Goal: Transaction & Acquisition: Obtain resource

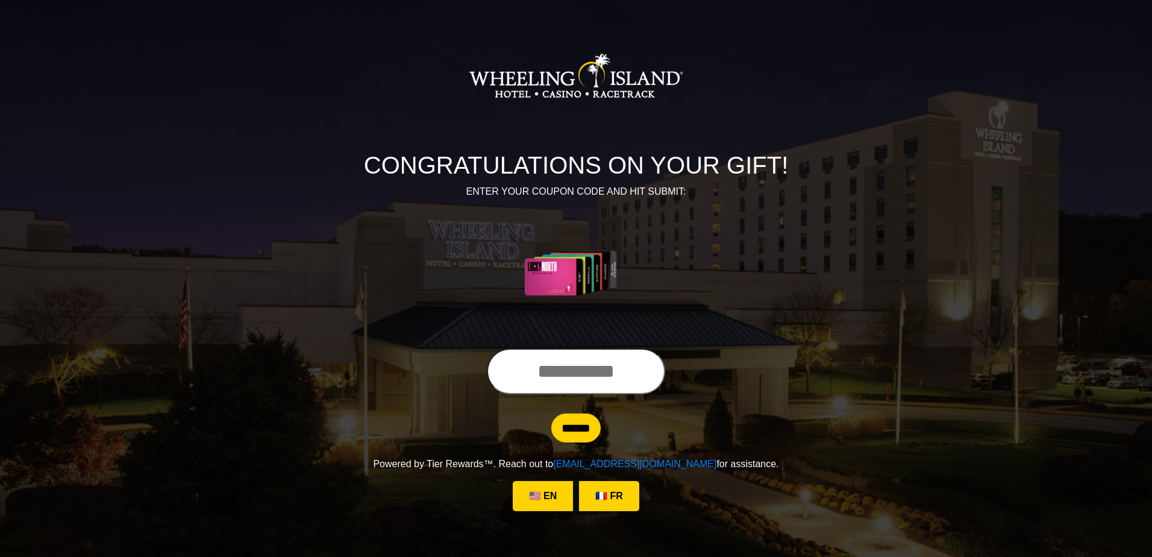
click at [524, 371] on input "text" at bounding box center [576, 371] width 178 height 46
type input "**********"
click at [574, 436] on input "******" at bounding box center [575, 427] width 49 height 29
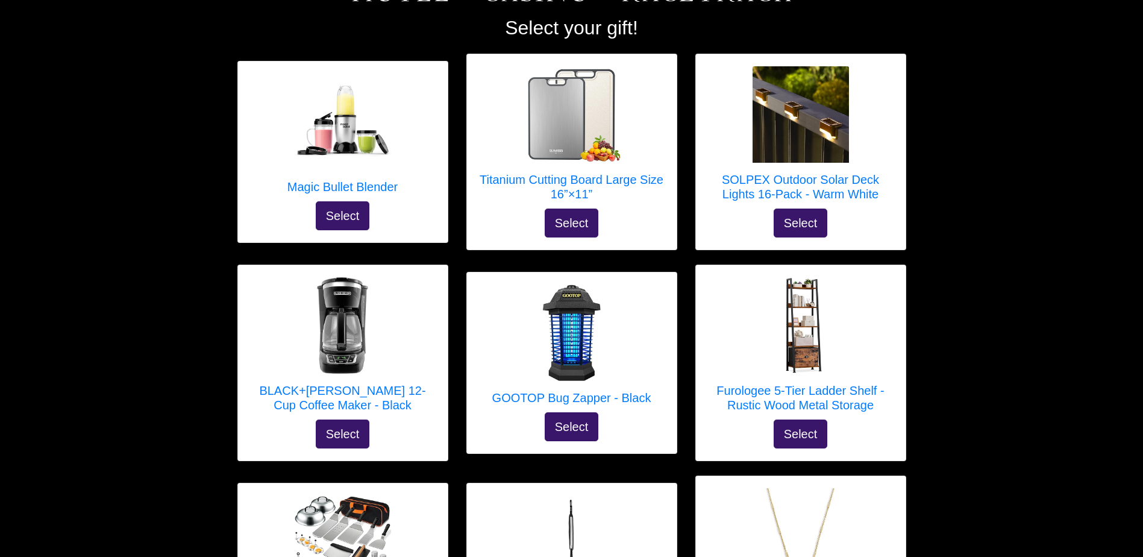
scroll to position [154, 0]
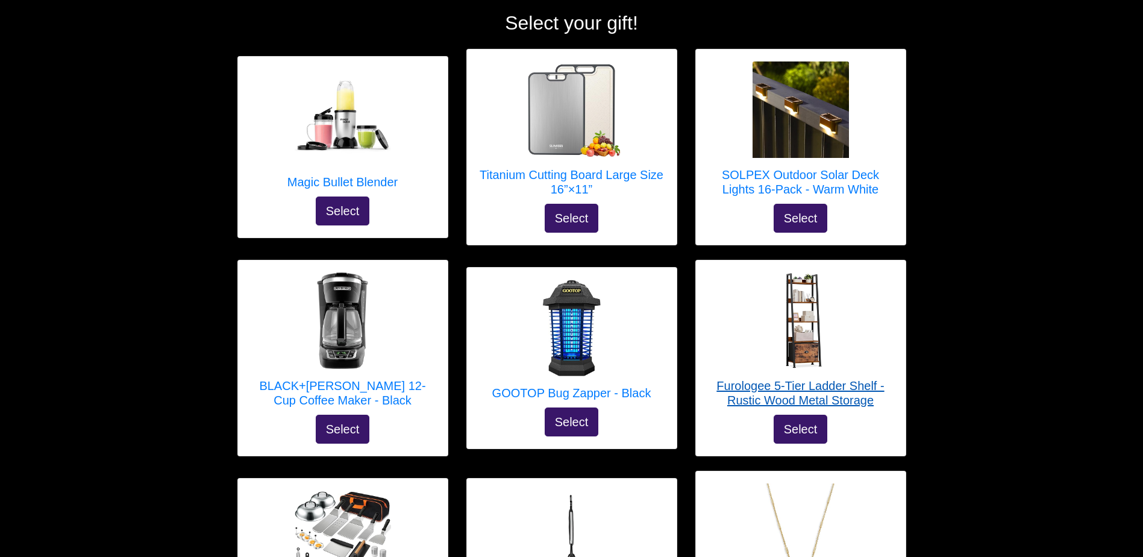
click at [832, 398] on h5 "Furologee 5-Tier Ladder Shelf - Rustic Wood Metal Storage" at bounding box center [801, 392] width 186 height 29
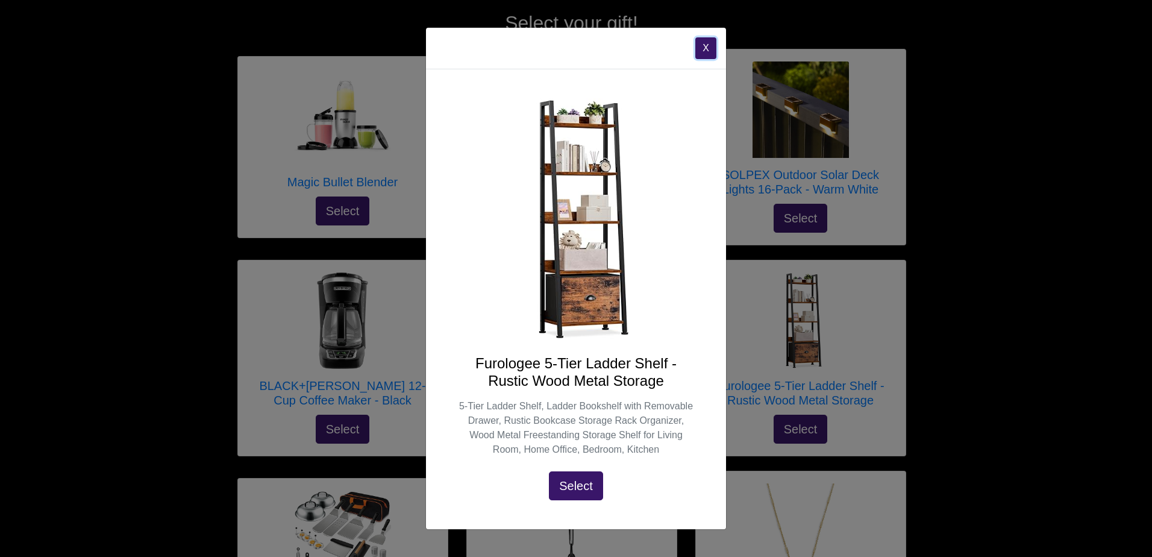
click at [704, 49] on button "X" at bounding box center [705, 48] width 21 height 22
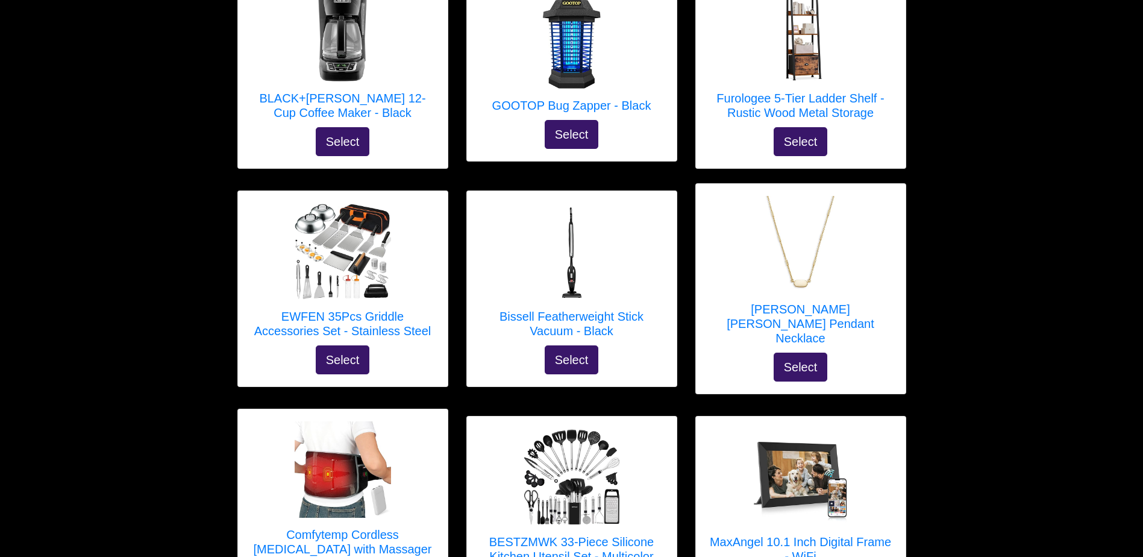
scroll to position [445, 0]
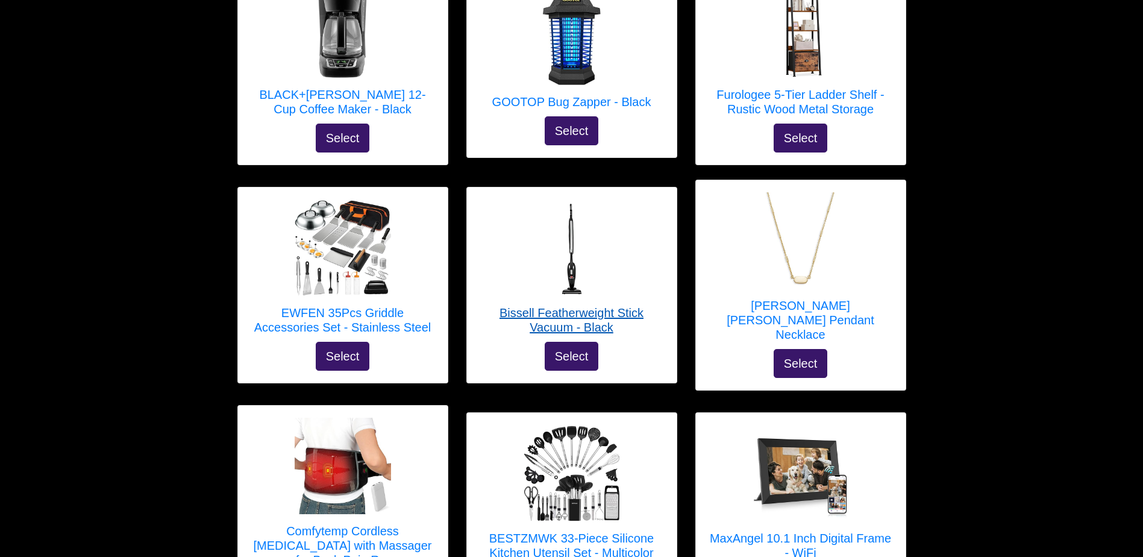
click at [583, 311] on h5 "Bissell Featherweight Stick Vacuum - Black" at bounding box center [572, 319] width 186 height 29
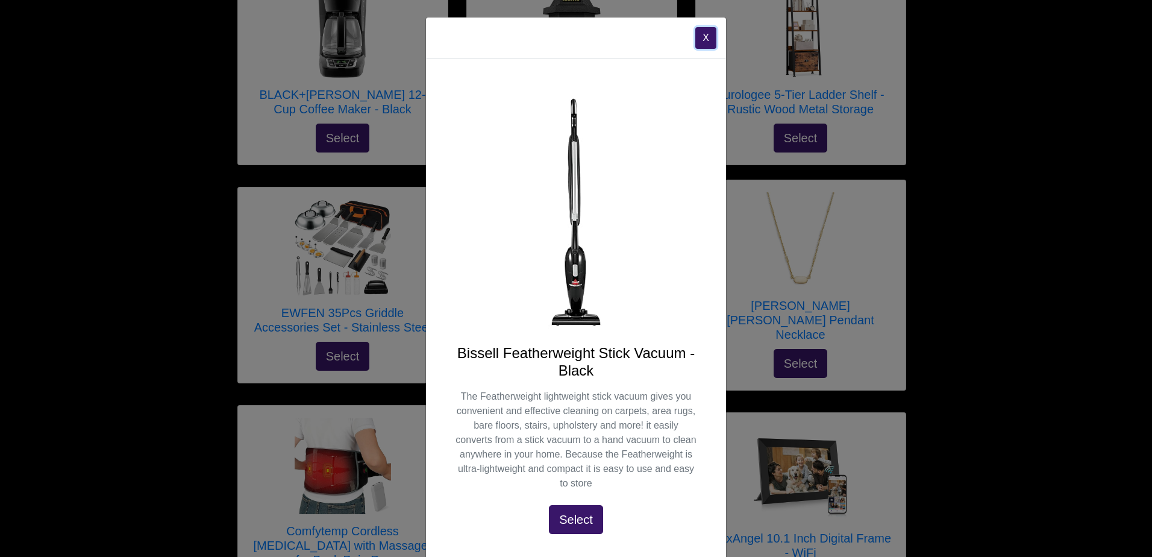
click at [699, 33] on button "X" at bounding box center [705, 38] width 21 height 22
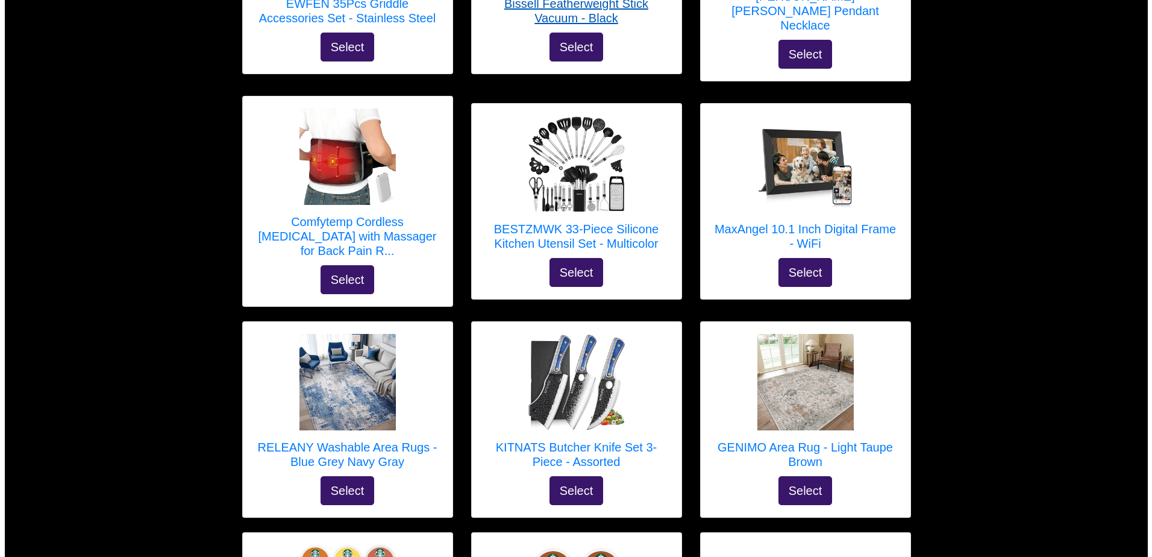
scroll to position [758, 0]
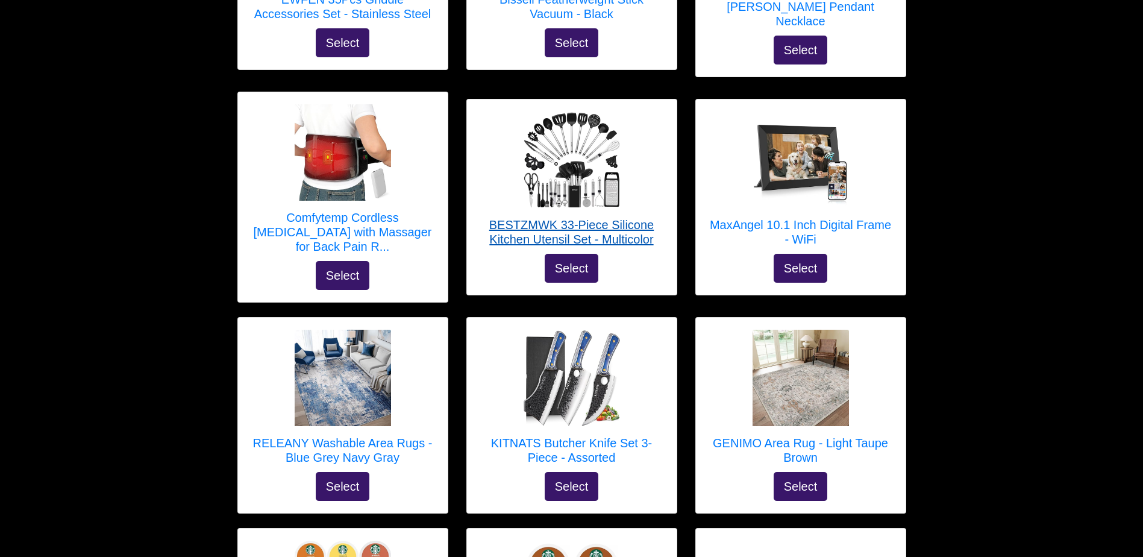
click at [618, 218] on h5 "BESTZMWK 33-Piece Silicone Kitchen Utensil Set - Multicolor" at bounding box center [572, 232] width 186 height 29
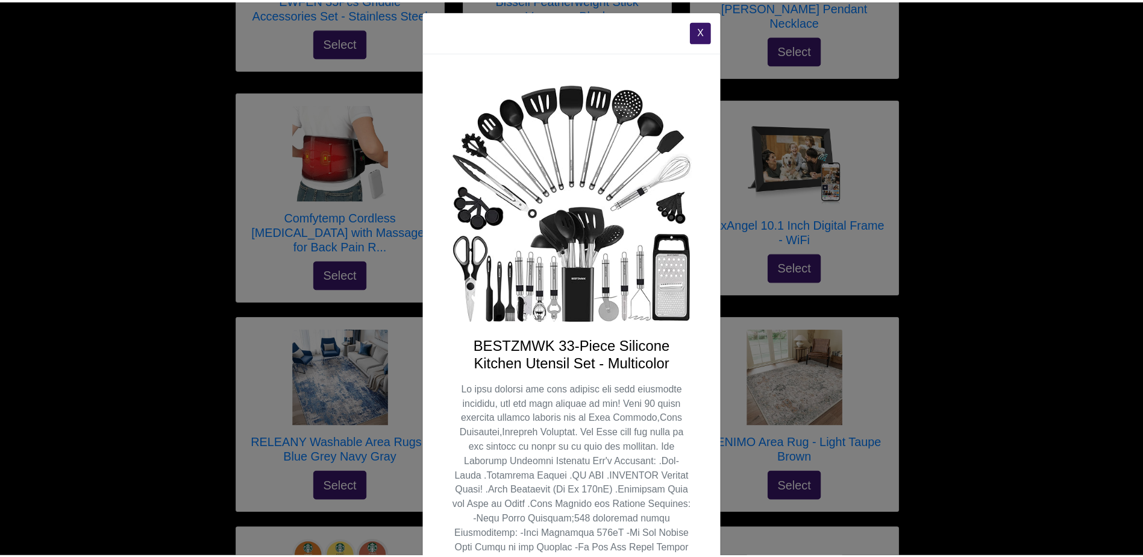
scroll to position [0, 0]
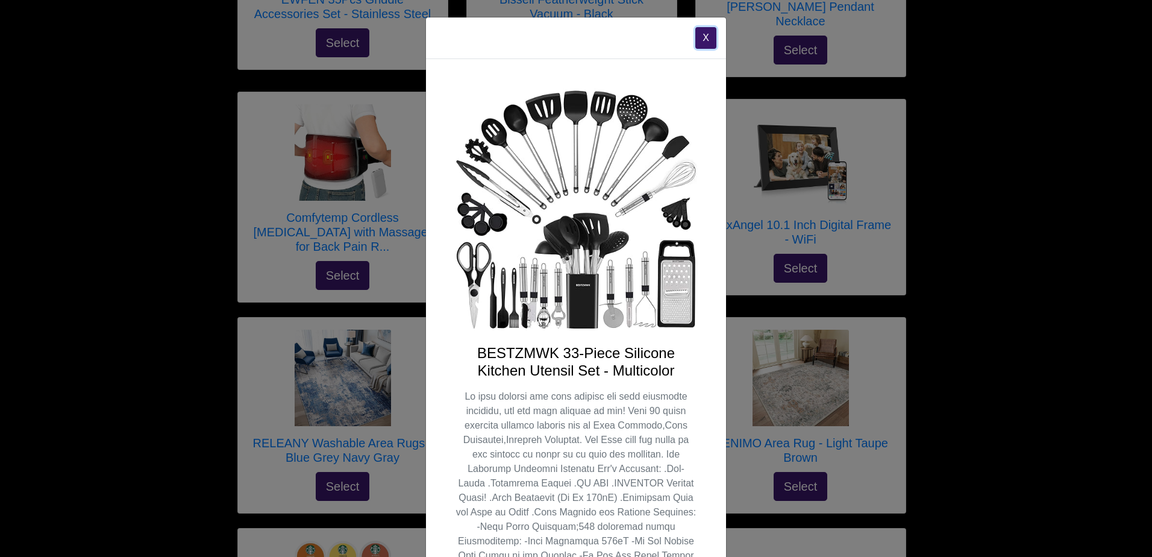
click at [700, 37] on button "X" at bounding box center [705, 38] width 21 height 22
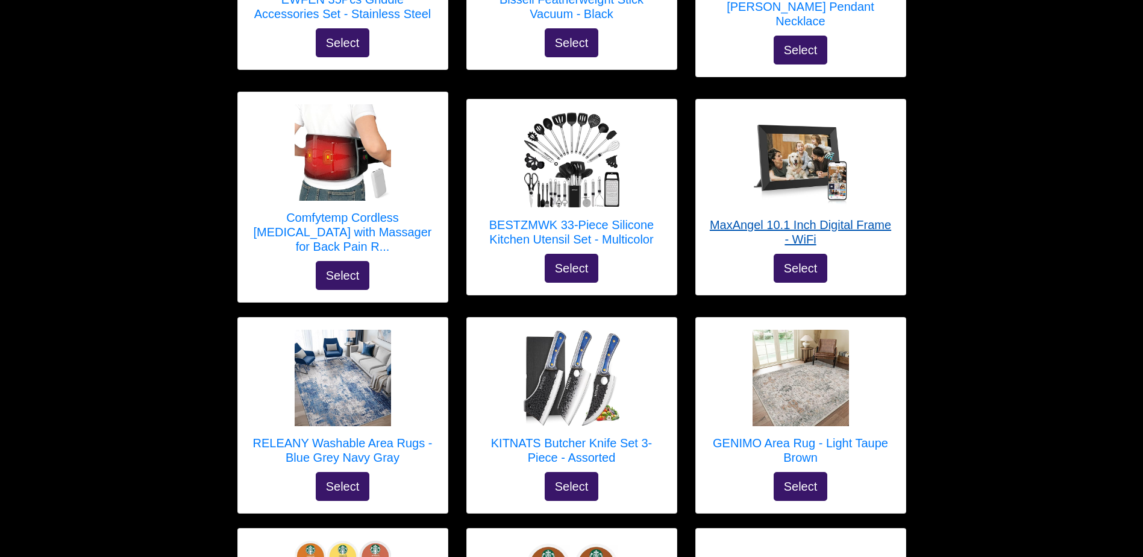
click at [816, 218] on h5 "MaxAngel 10.1 Inch Digital Frame - WiFi" at bounding box center [801, 232] width 186 height 29
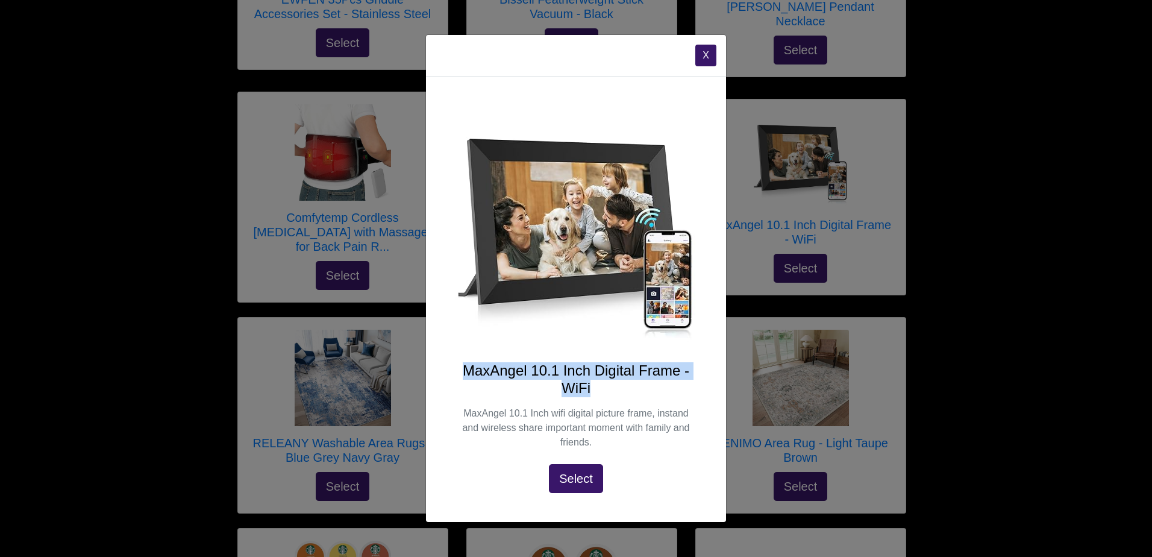
drag, startPoint x: 465, startPoint y: 371, endPoint x: 675, endPoint y: 380, distance: 210.5
click at [675, 380] on h4 "MaxAngel 10.1 Inch Digital Frame - WiFi" at bounding box center [576, 379] width 242 height 35
copy h4 "MaxAngel 10.1 Inch Digital Frame - WiFi"
click at [701, 53] on button "X" at bounding box center [705, 56] width 21 height 22
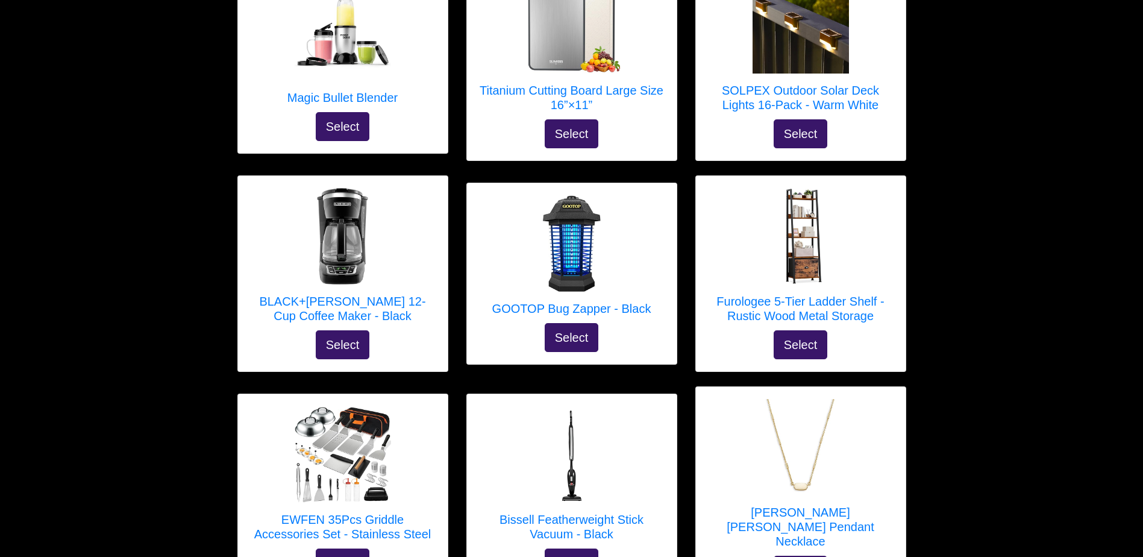
scroll to position [241, 0]
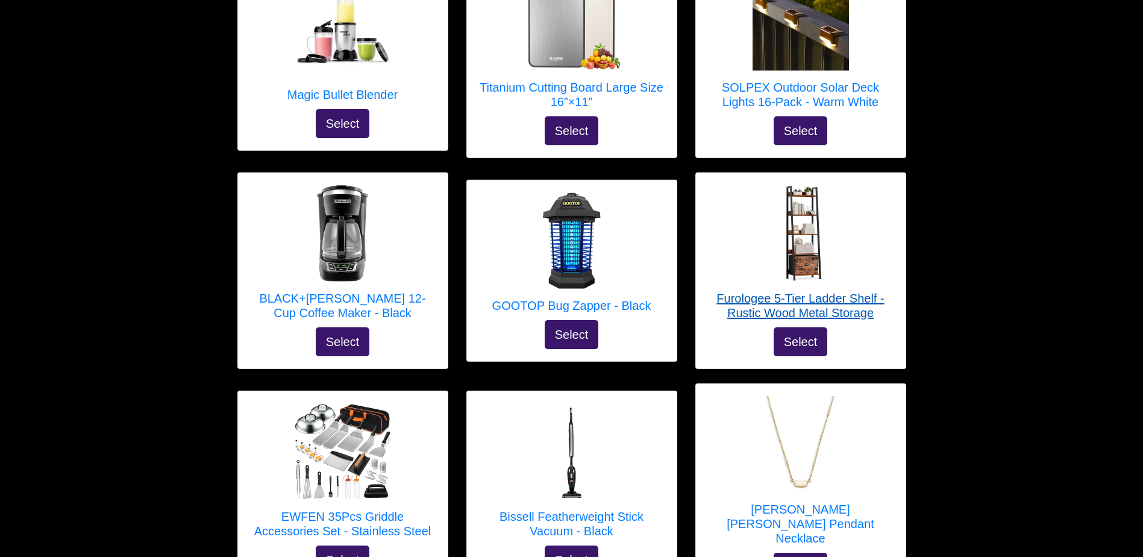
click at [850, 308] on h5 "Furologee 5-Tier Ladder Shelf - Rustic Wood Metal Storage" at bounding box center [801, 305] width 186 height 29
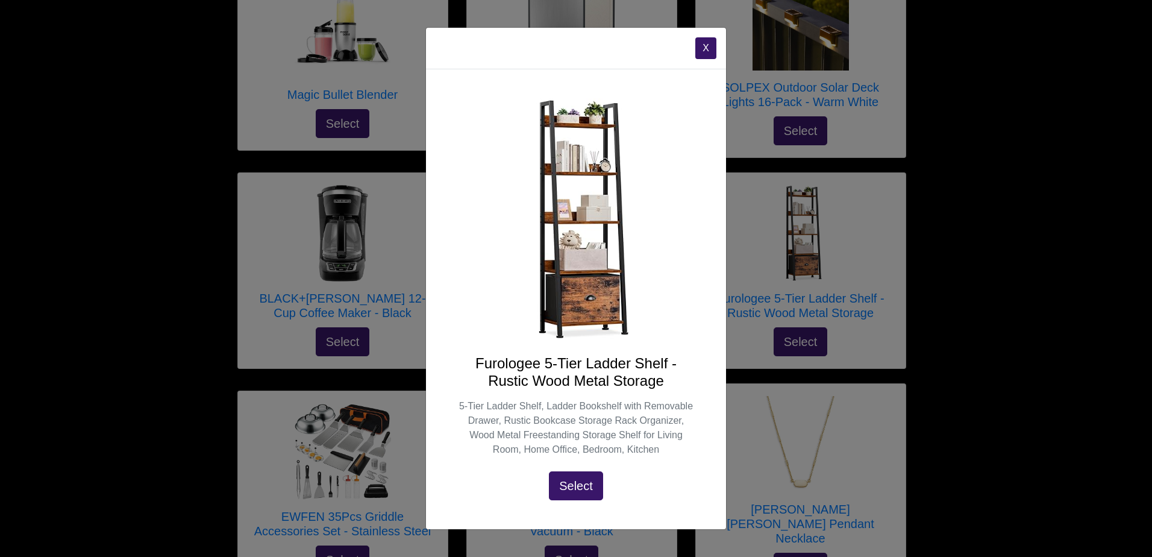
click at [704, 48] on button "X" at bounding box center [705, 48] width 21 height 22
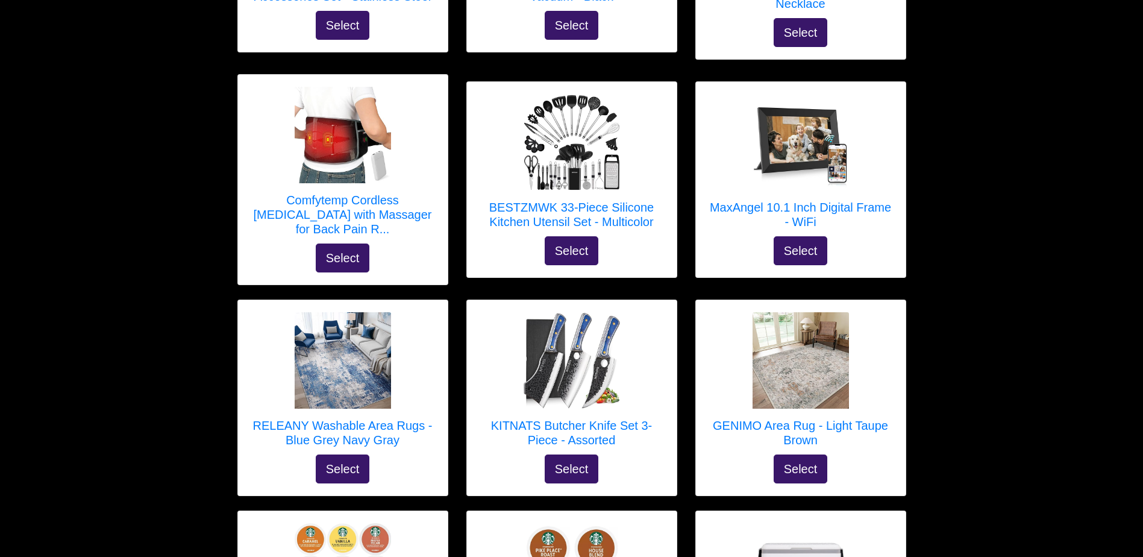
scroll to position [774, 0]
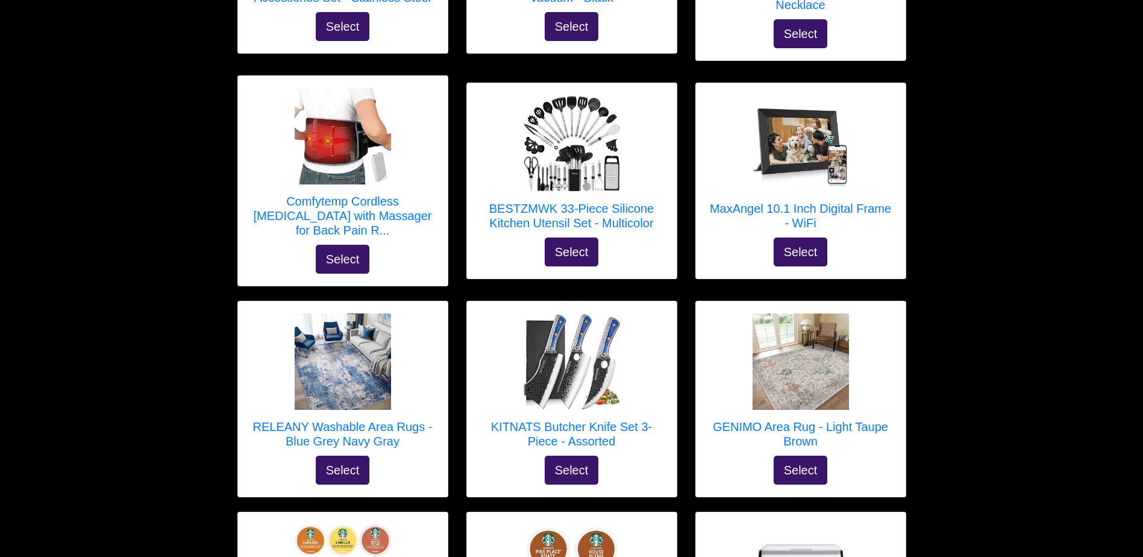
click at [392, 194] on h5 "Comfytemp Cordless Heating Pad with Massager for Back Pain R..." at bounding box center [343, 215] width 186 height 43
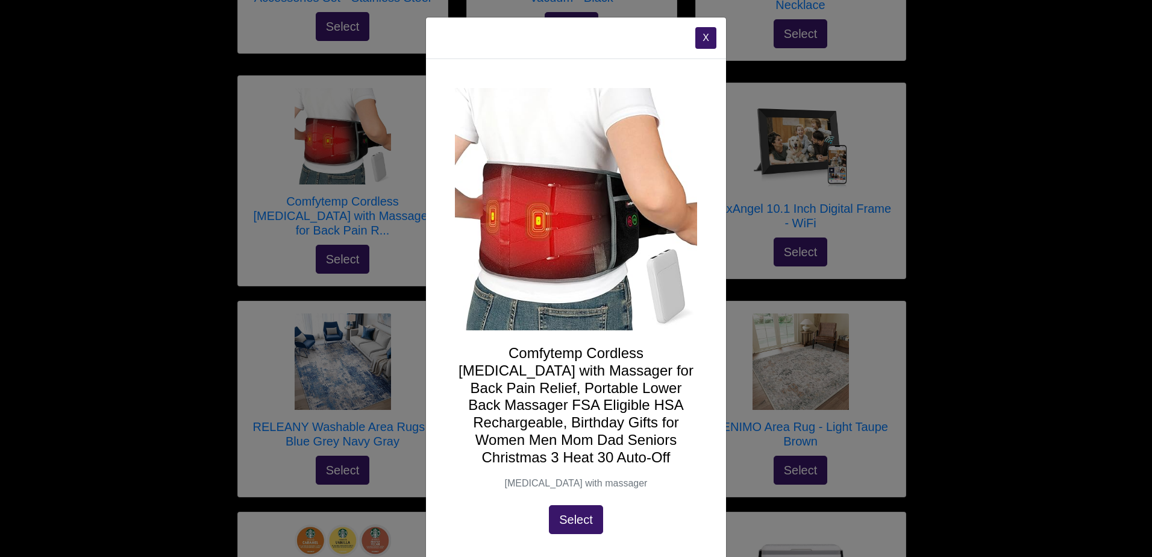
click at [695, 40] on button "X" at bounding box center [705, 38] width 21 height 22
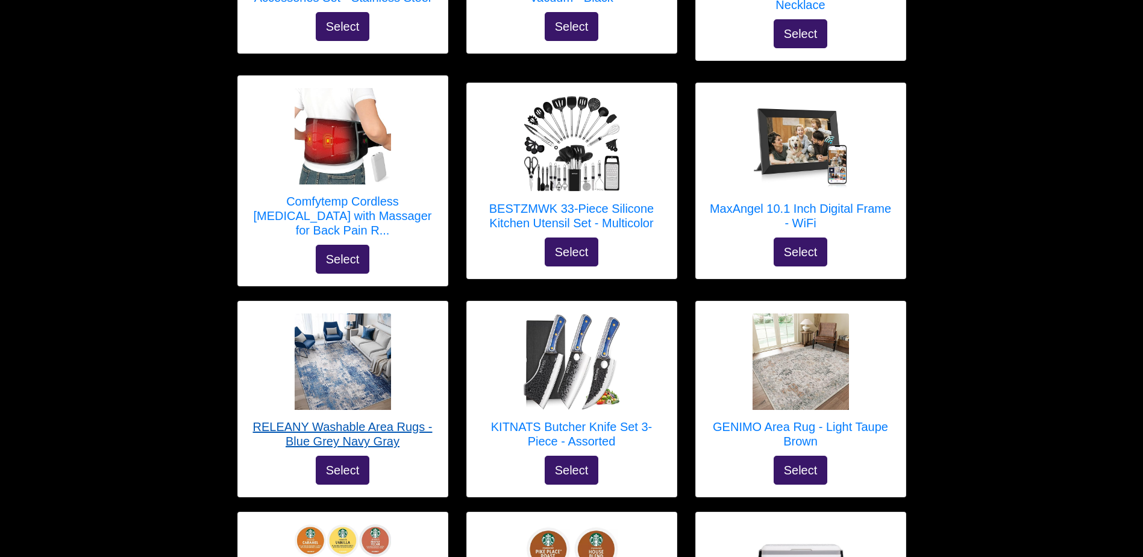
click at [365, 419] on h5 "RELEANY Washable Area Rugs - Blue Grey Navy Gray" at bounding box center [343, 433] width 186 height 29
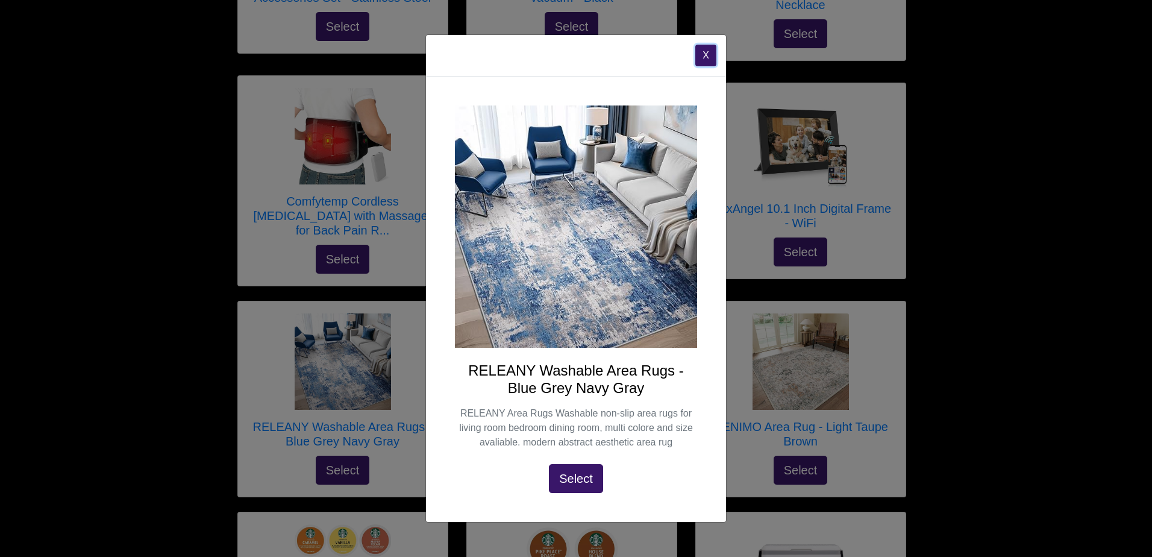
click at [699, 56] on button "X" at bounding box center [705, 56] width 21 height 22
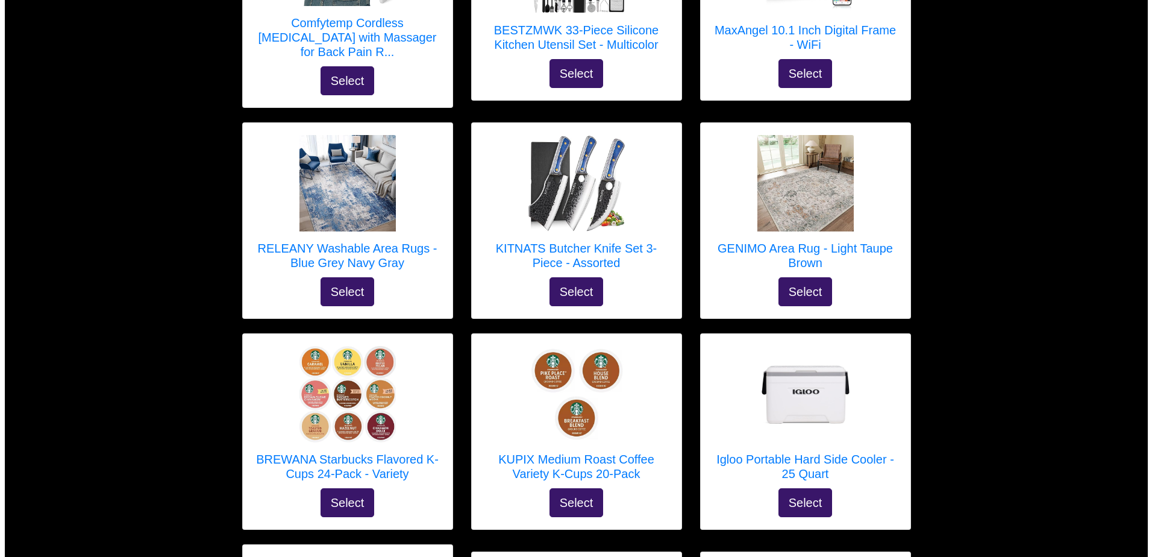
scroll to position [955, 0]
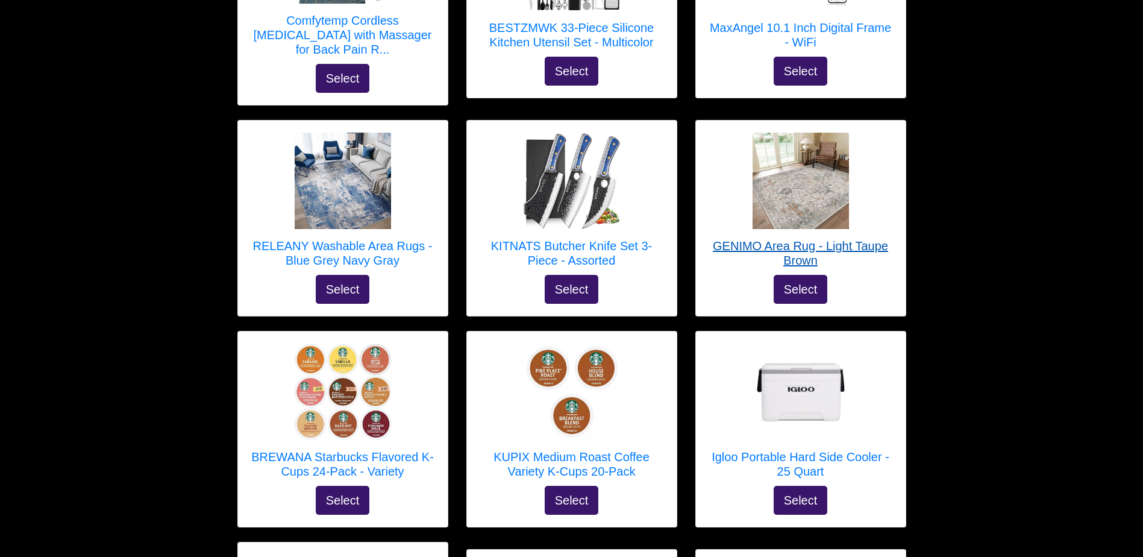
click at [875, 239] on h5 "GENIMO Area Rug - Light Taupe Brown" at bounding box center [801, 253] width 186 height 29
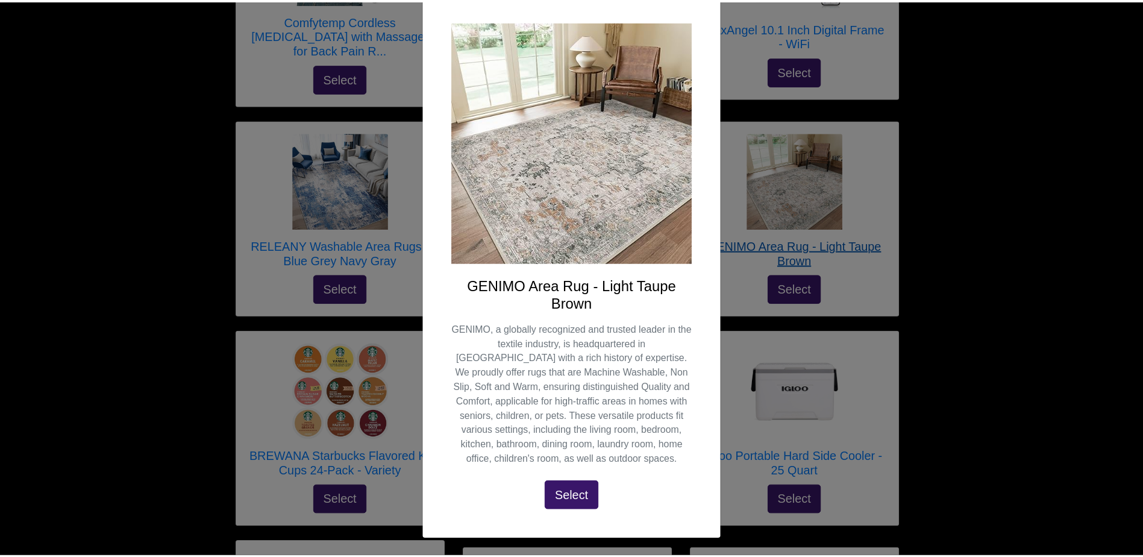
scroll to position [0, 0]
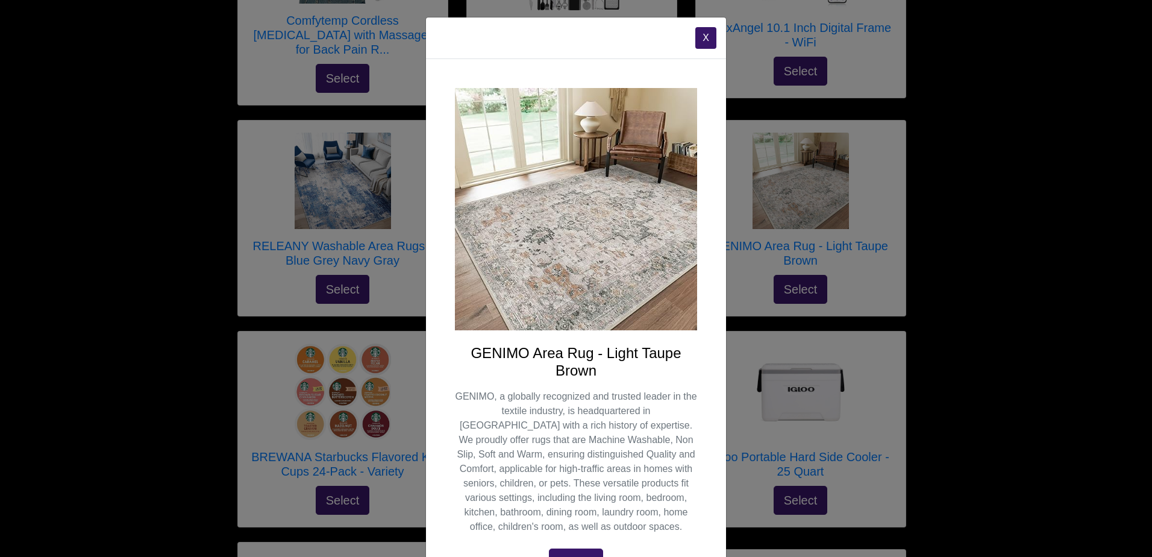
click at [700, 42] on button "X" at bounding box center [705, 38] width 21 height 22
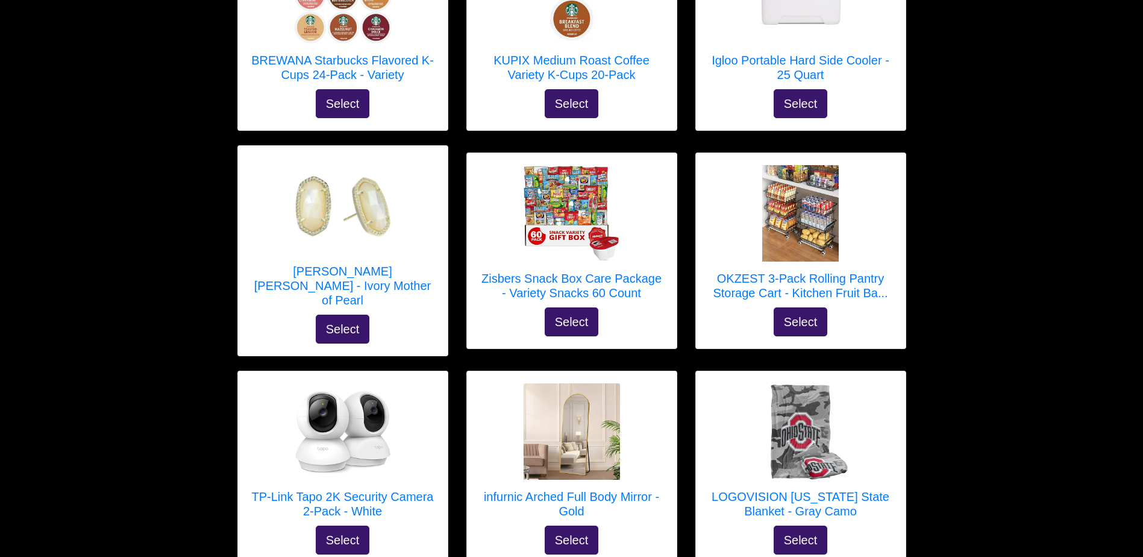
scroll to position [1350, 0]
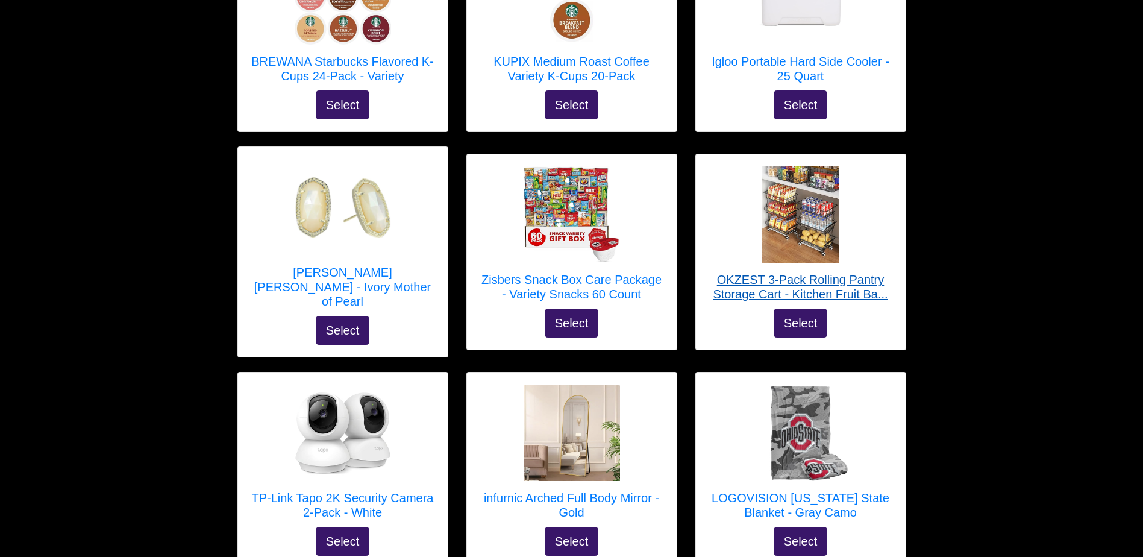
click at [866, 272] on h5 "OKZEST 3-Pack Rolling Pantry Storage Cart - Kitchen Fruit Ba..." at bounding box center [801, 286] width 186 height 29
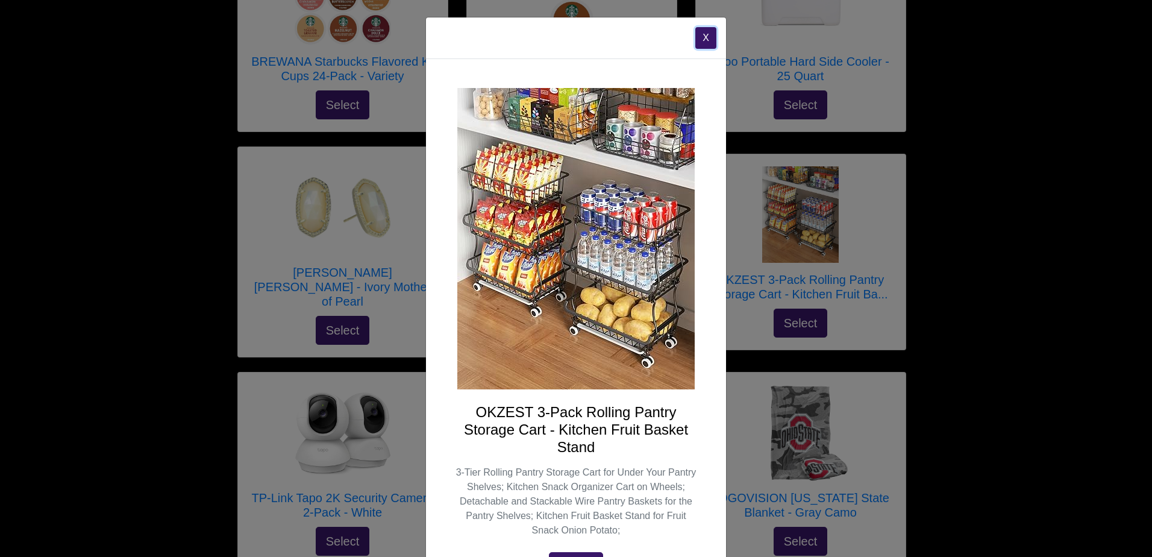
click at [697, 36] on button "X" at bounding box center [705, 38] width 21 height 22
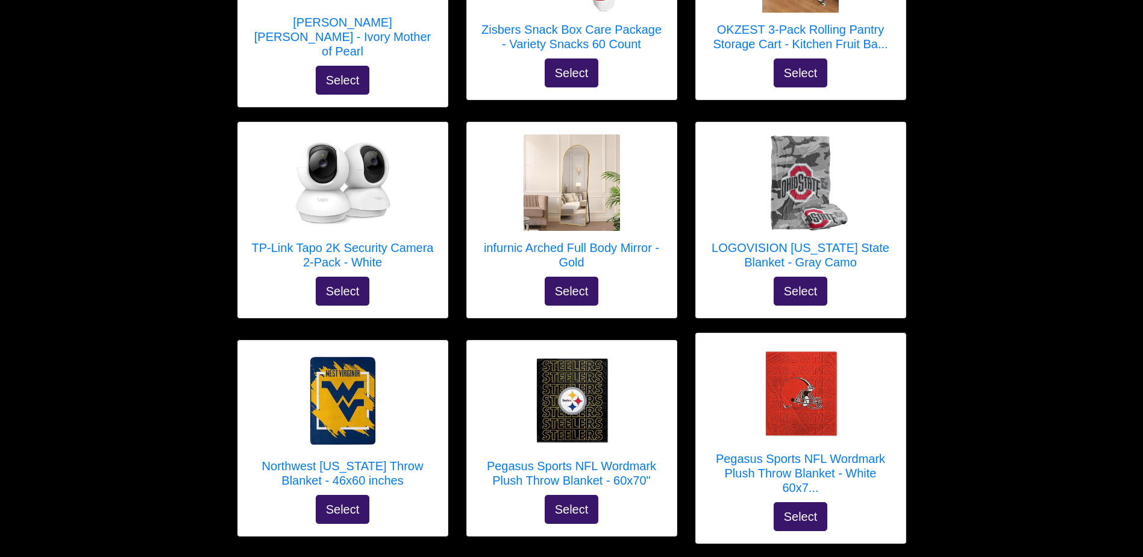
scroll to position [1602, 0]
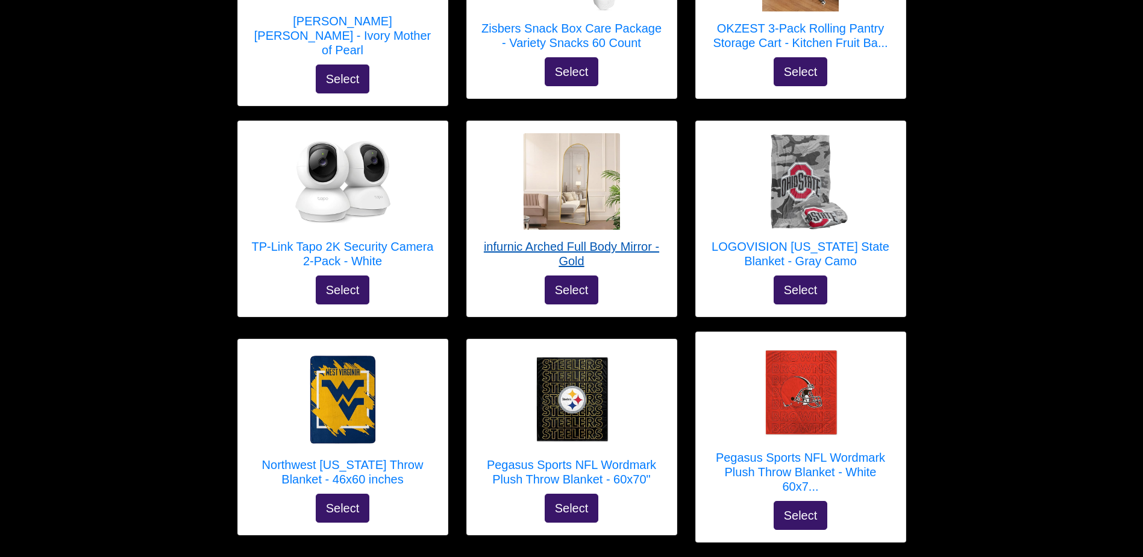
click at [619, 239] on h5 "infurnic Arched Full Body Mirror - Gold" at bounding box center [572, 253] width 186 height 29
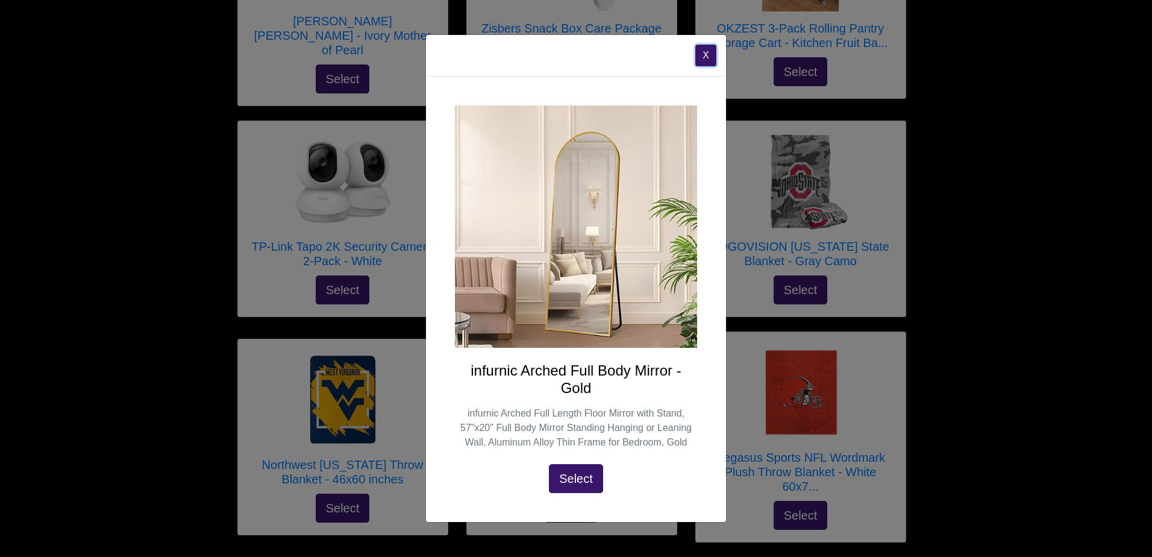
click at [700, 48] on button "X" at bounding box center [705, 56] width 21 height 22
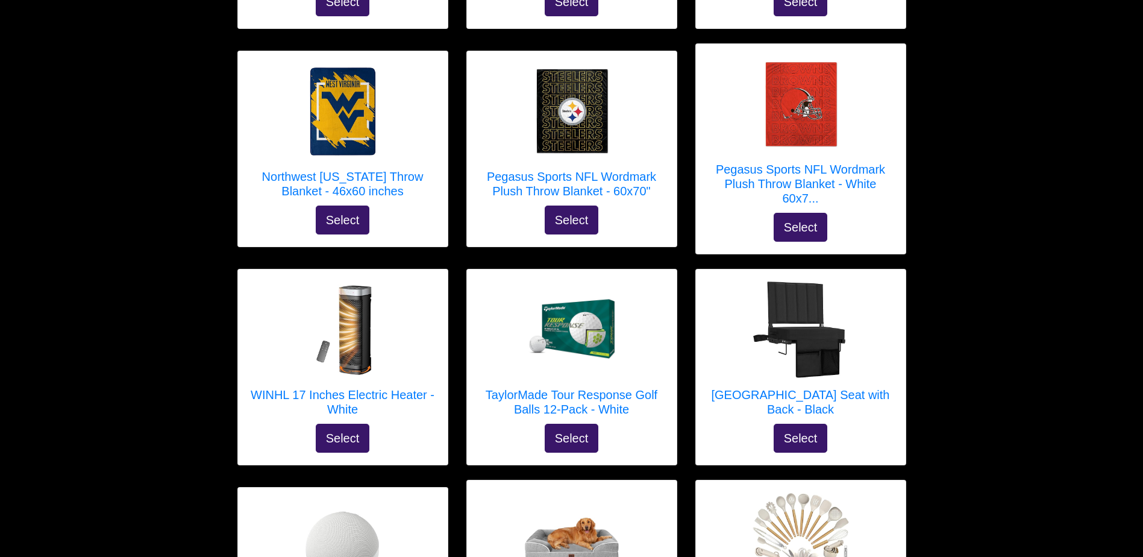
scroll to position [1892, 0]
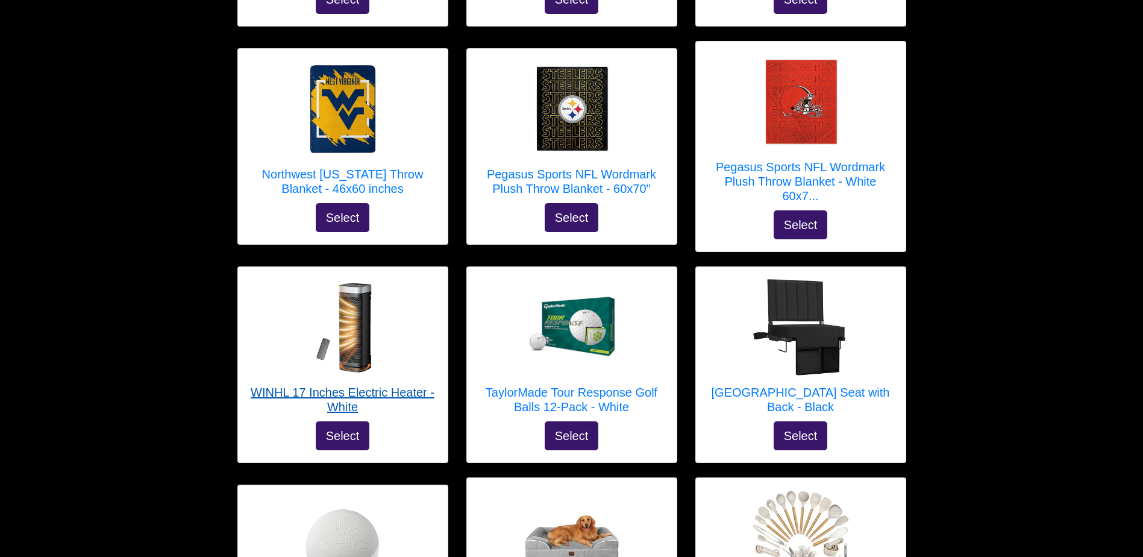
click at [400, 385] on h5 "WINHL 17 Inches Electric Heater - White" at bounding box center [343, 399] width 186 height 29
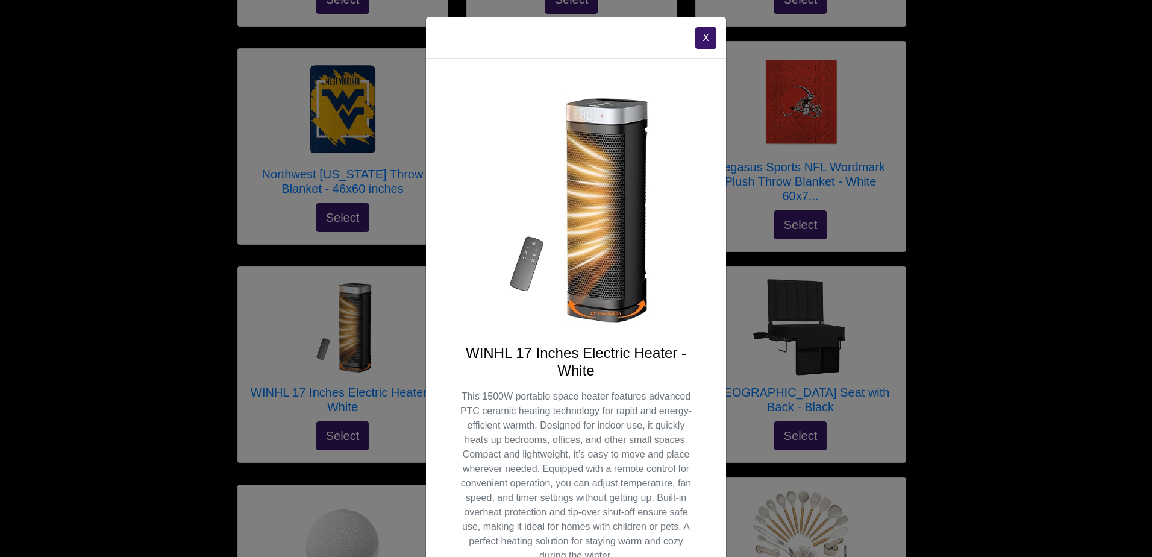
click at [695, 37] on button "X" at bounding box center [705, 38] width 21 height 22
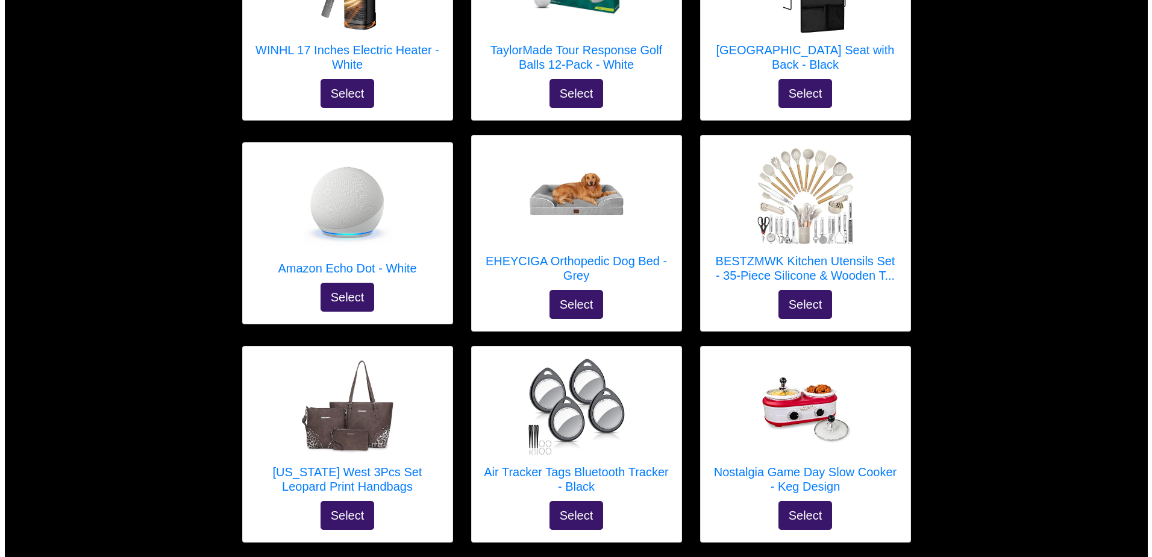
scroll to position [2235, 0]
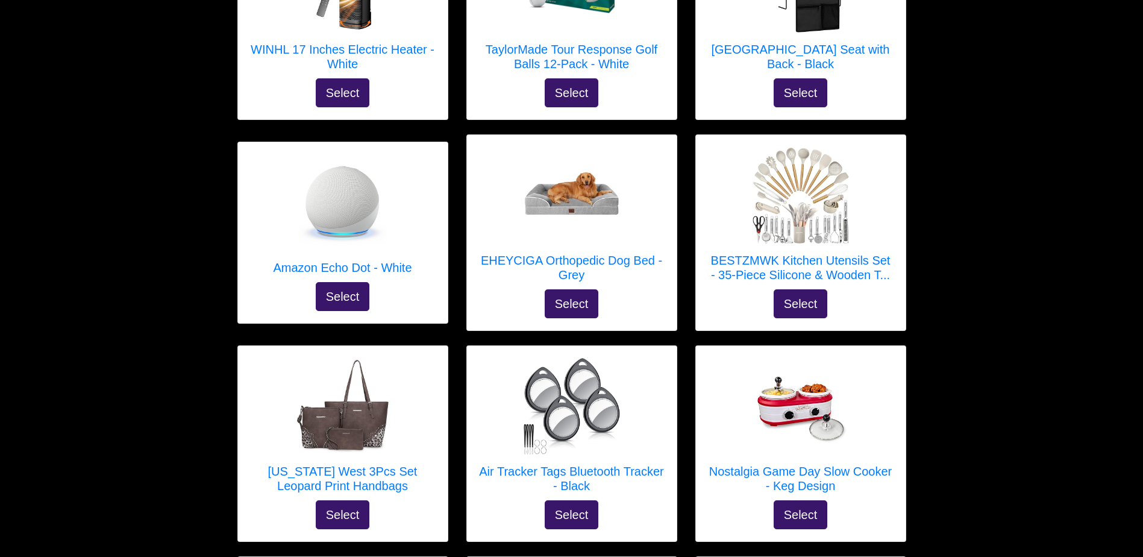
click at [631, 207] on link "EHEYCIGA Orthopedic Dog Bed - Grey" at bounding box center [572, 218] width 186 height 142
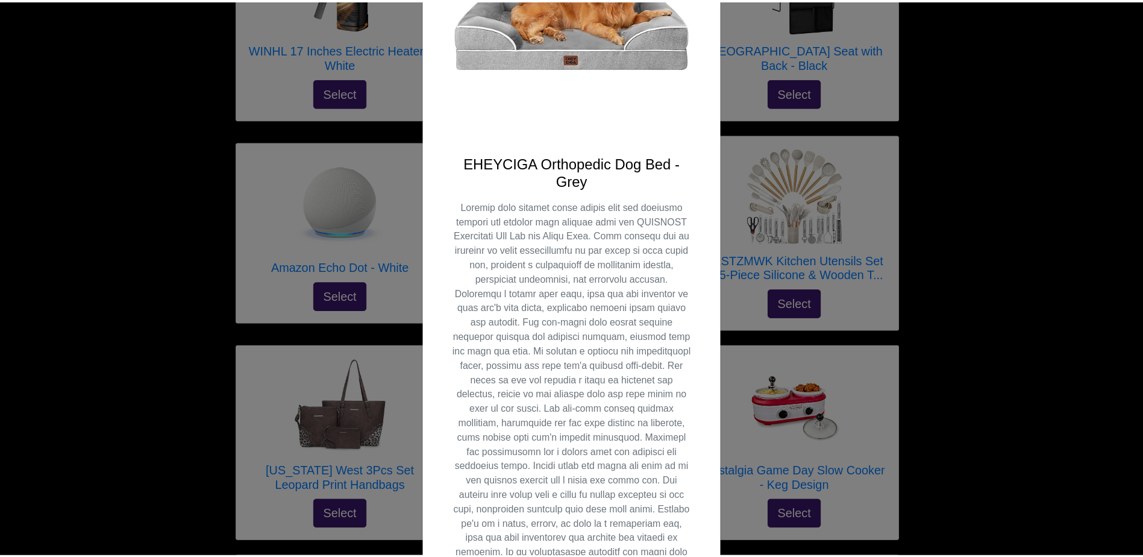
scroll to position [0, 0]
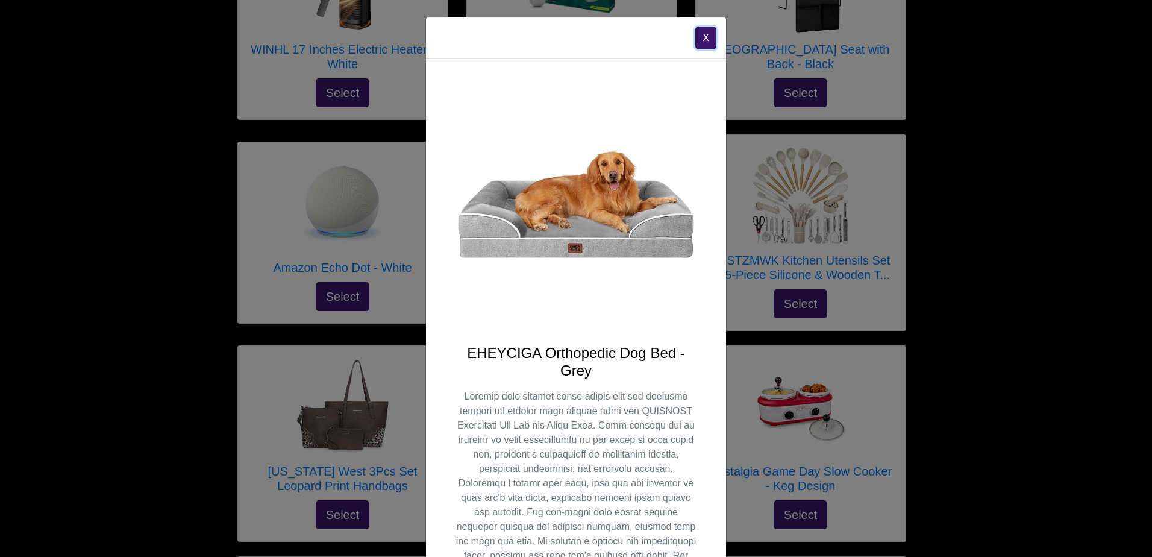
click at [703, 36] on button "X" at bounding box center [705, 38] width 21 height 22
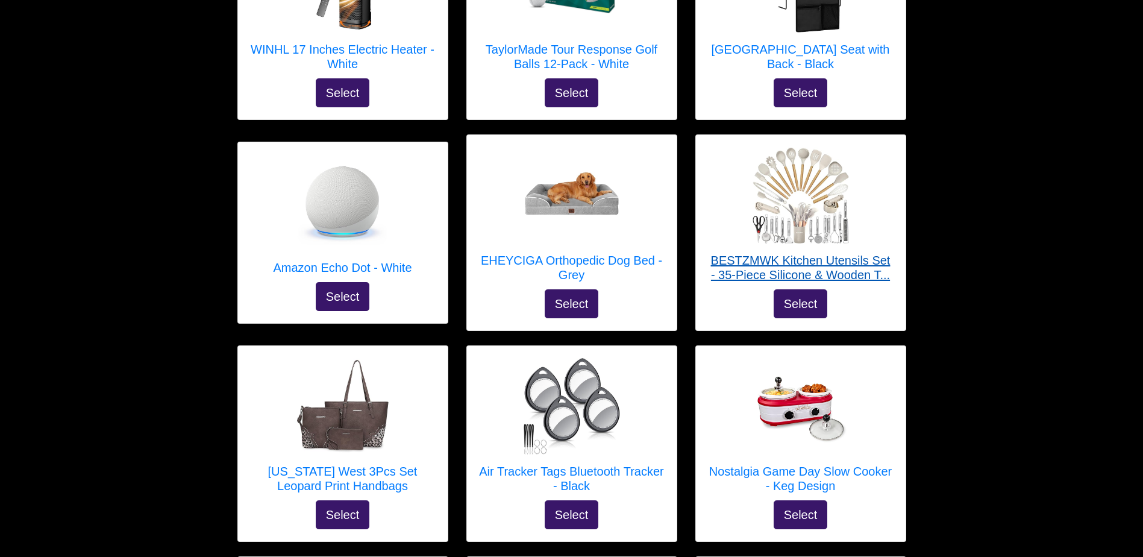
click at [863, 253] on h5 "BESTZMWK Kitchen Utensils Set - 35-Piece Silicone & Wooden T..." at bounding box center [801, 267] width 186 height 29
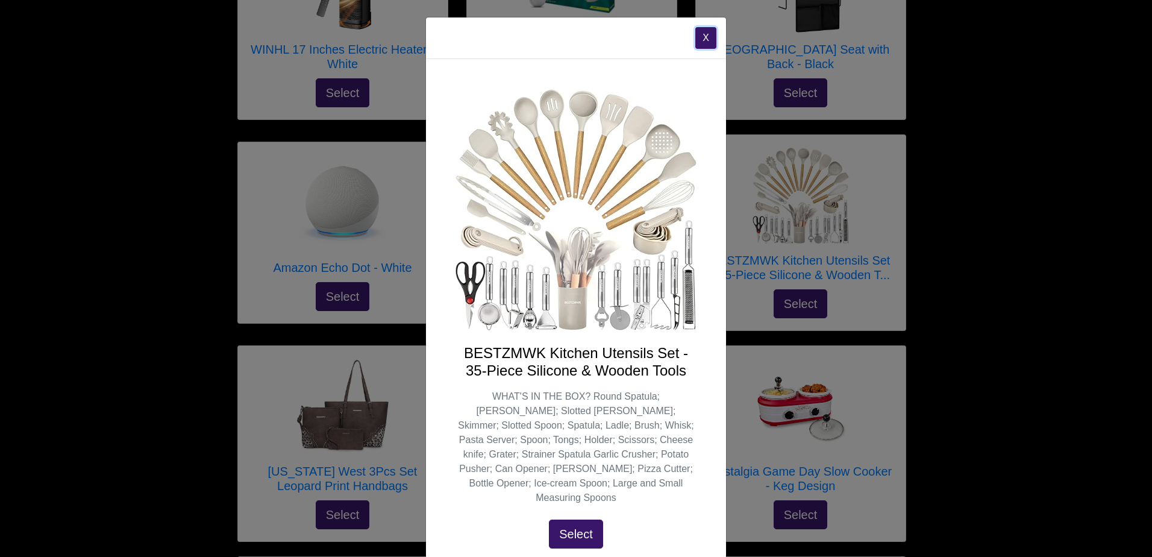
click at [695, 36] on button "X" at bounding box center [705, 38] width 21 height 22
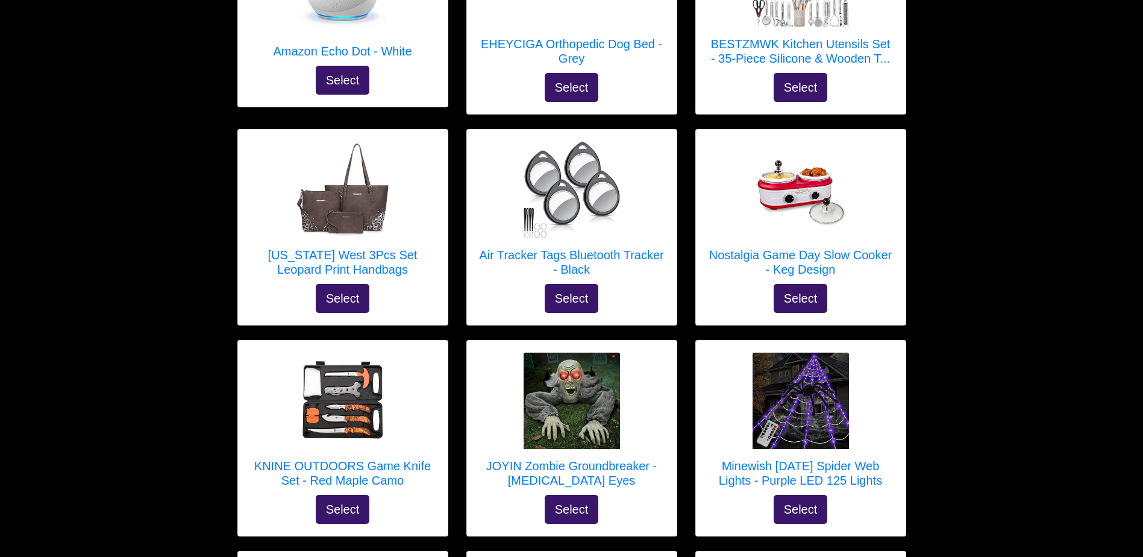
scroll to position [2452, 0]
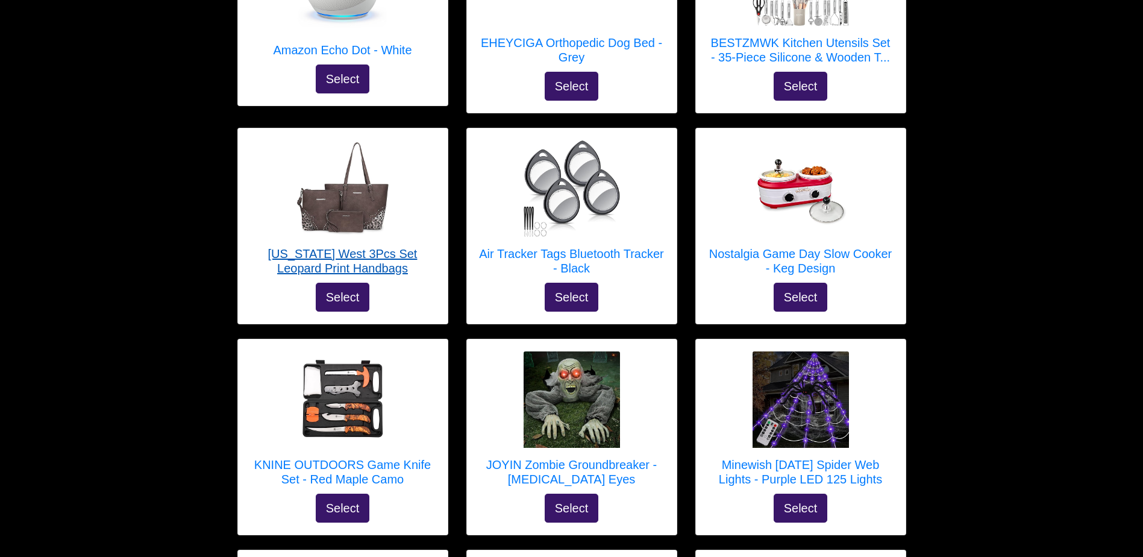
click at [402, 246] on h5 "Montana West 3Pcs Set Leopard Print Handbags" at bounding box center [343, 260] width 186 height 29
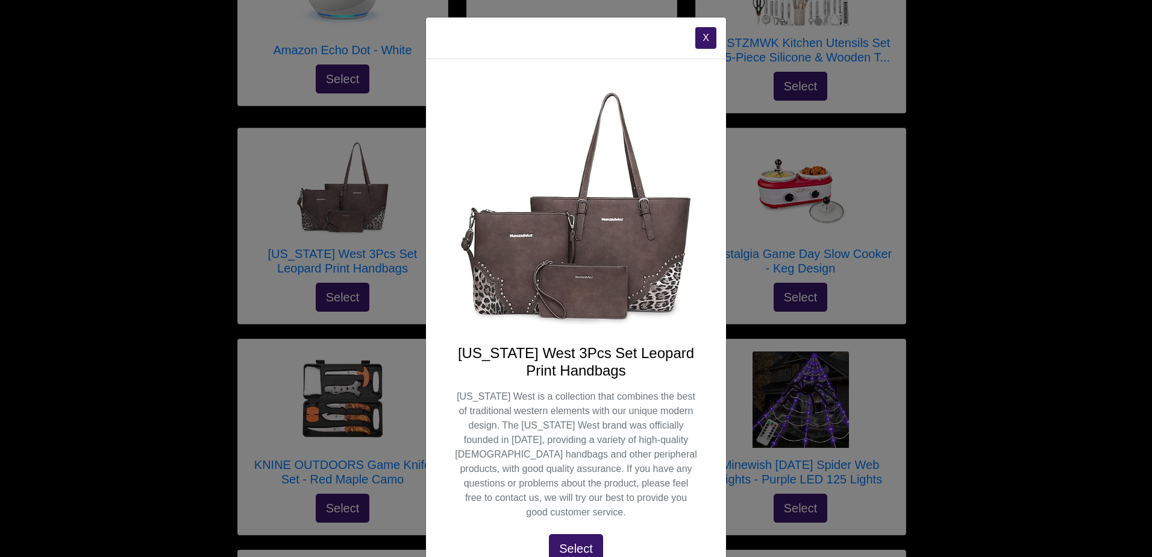
click at [702, 37] on button "X" at bounding box center [705, 38] width 21 height 22
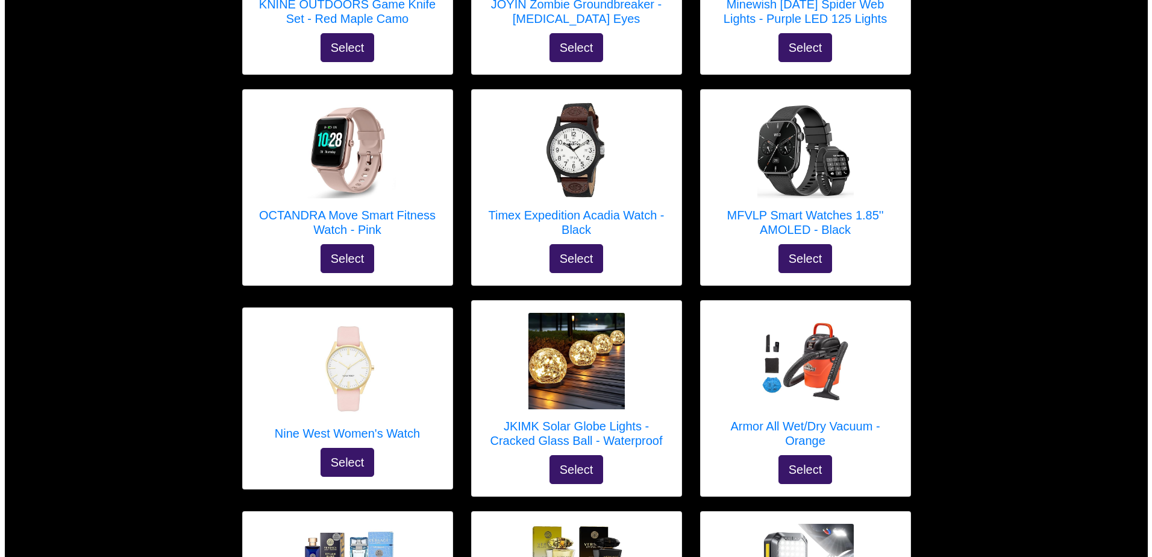
scroll to position [2920, 0]
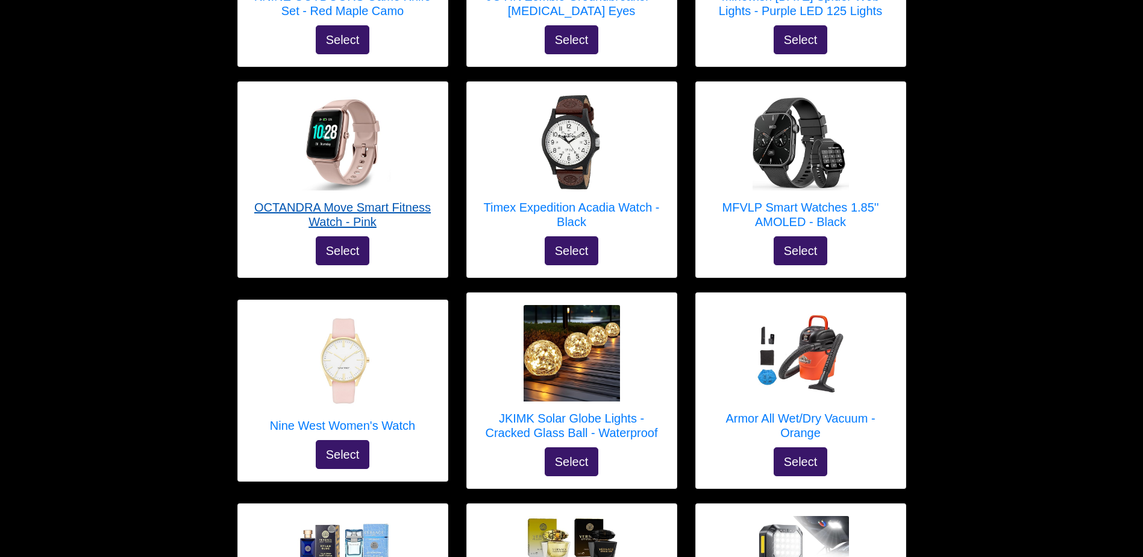
click at [400, 200] on h5 "OCTANDRA Move Smart Fitness Watch - Pink" at bounding box center [343, 214] width 186 height 29
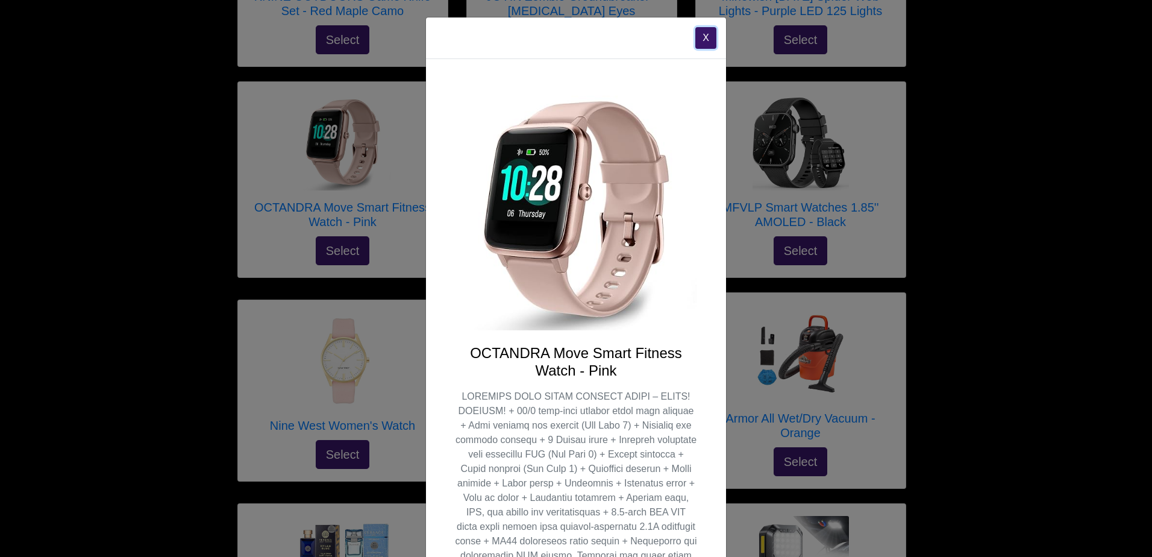
click at [700, 31] on button "X" at bounding box center [705, 38] width 21 height 22
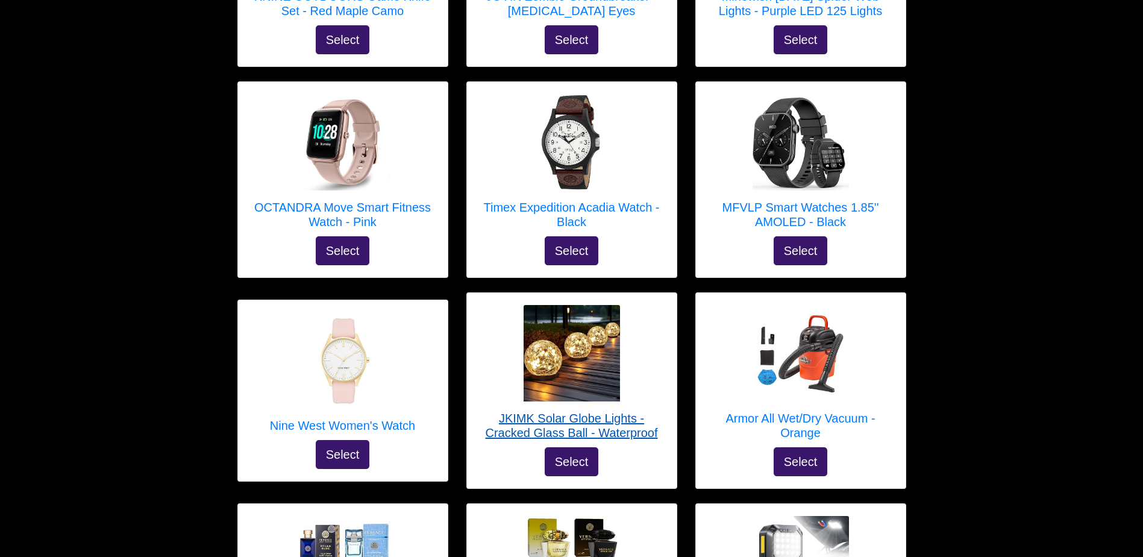
click at [615, 411] on h5 "JKIMK Solar Globe Lights - Cracked Glass Ball - Waterproof" at bounding box center [572, 425] width 186 height 29
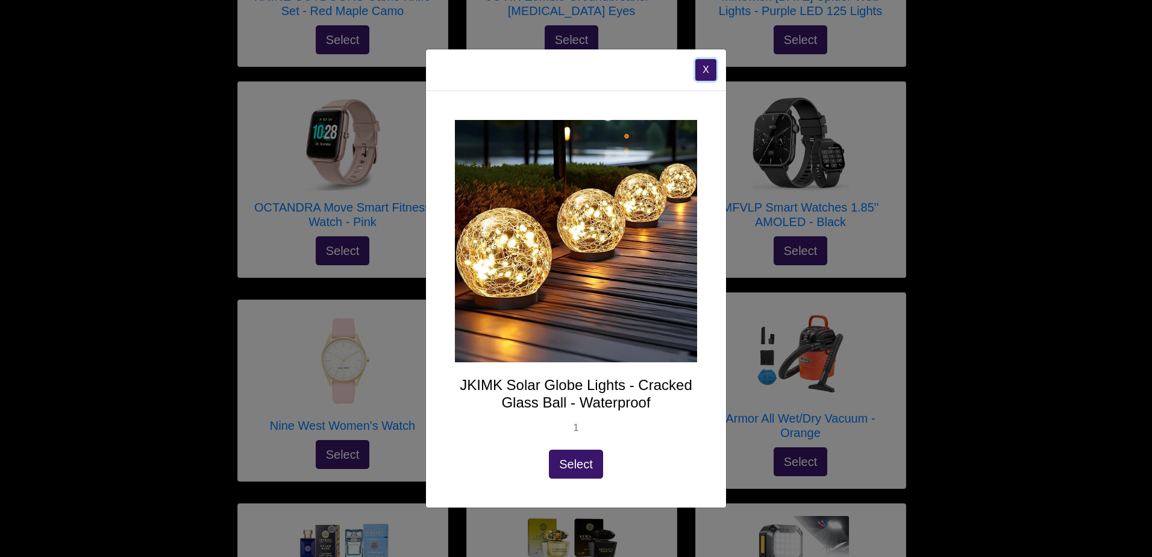
click at [698, 63] on button "X" at bounding box center [705, 70] width 21 height 22
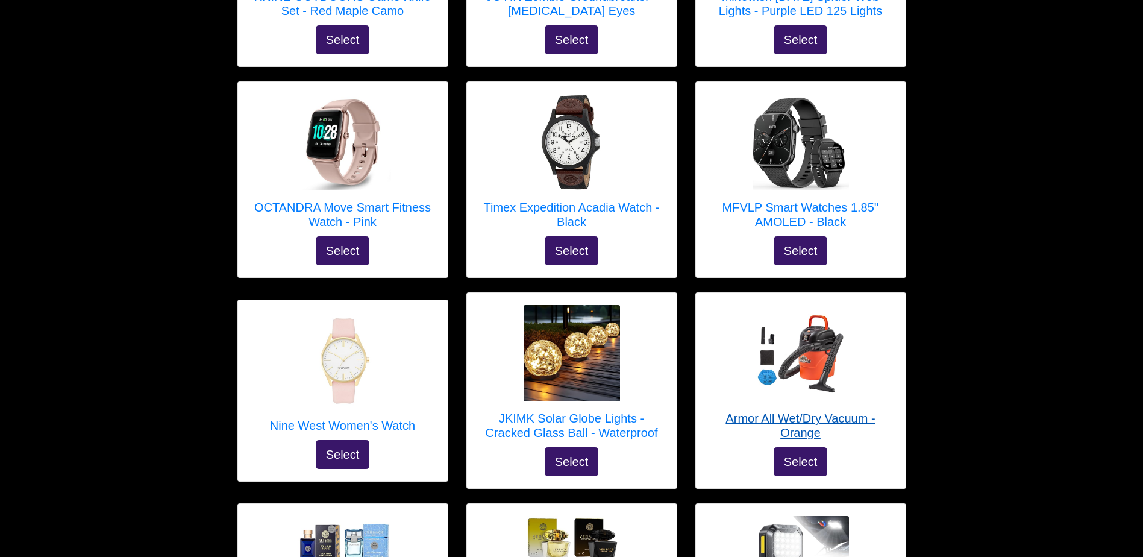
click at [850, 411] on h5 "Armor All Wet/Dry Vacuum - Orange" at bounding box center [801, 425] width 186 height 29
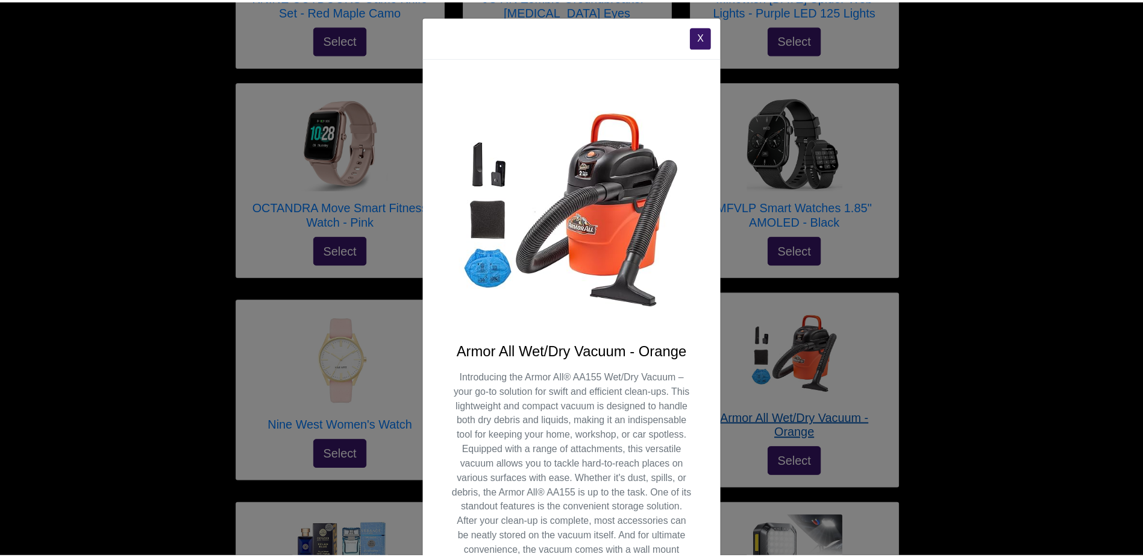
scroll to position [0, 0]
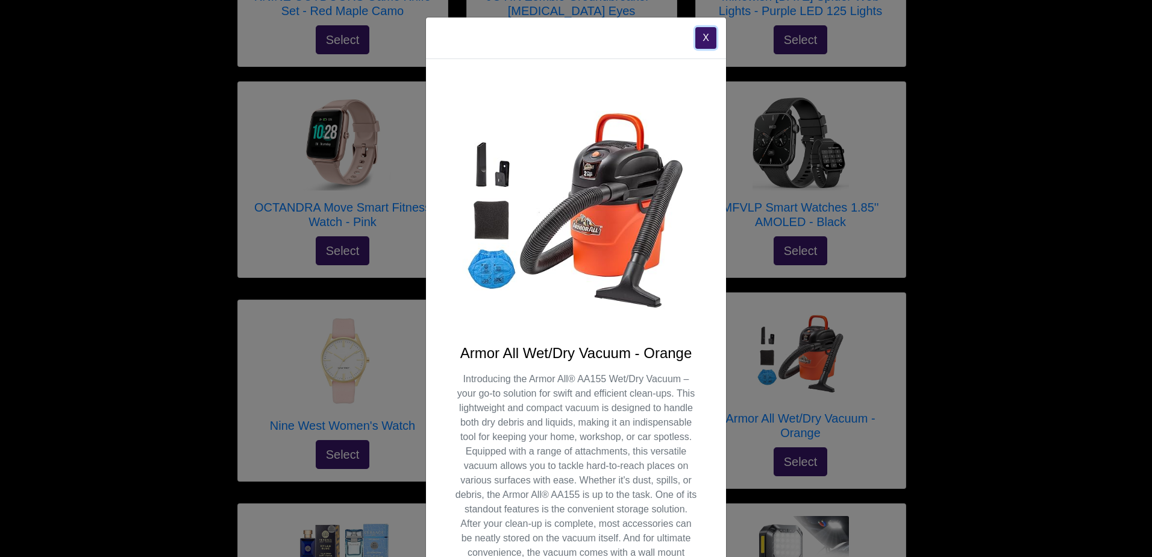
click at [700, 37] on button "X" at bounding box center [705, 38] width 21 height 22
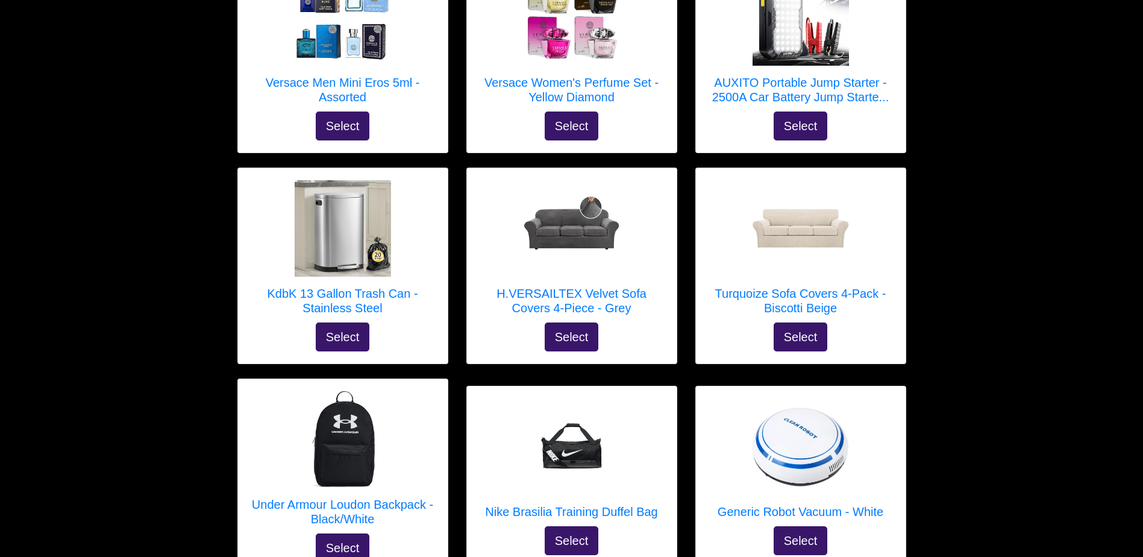
scroll to position [3472, 0]
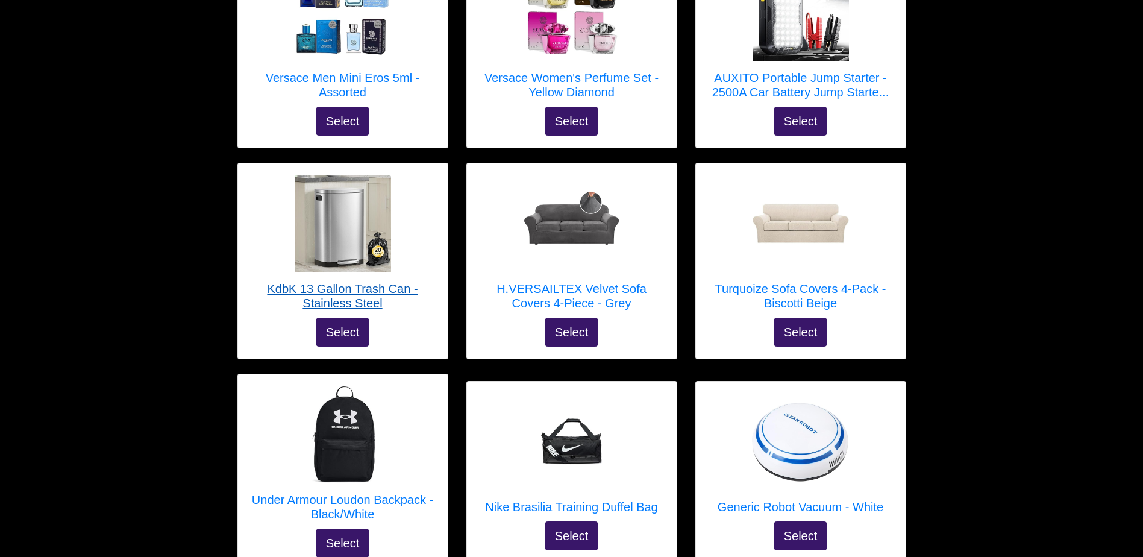
click at [359, 281] on h5 "KdbK 13 Gallon Trash Can - Stainless Steel" at bounding box center [343, 295] width 186 height 29
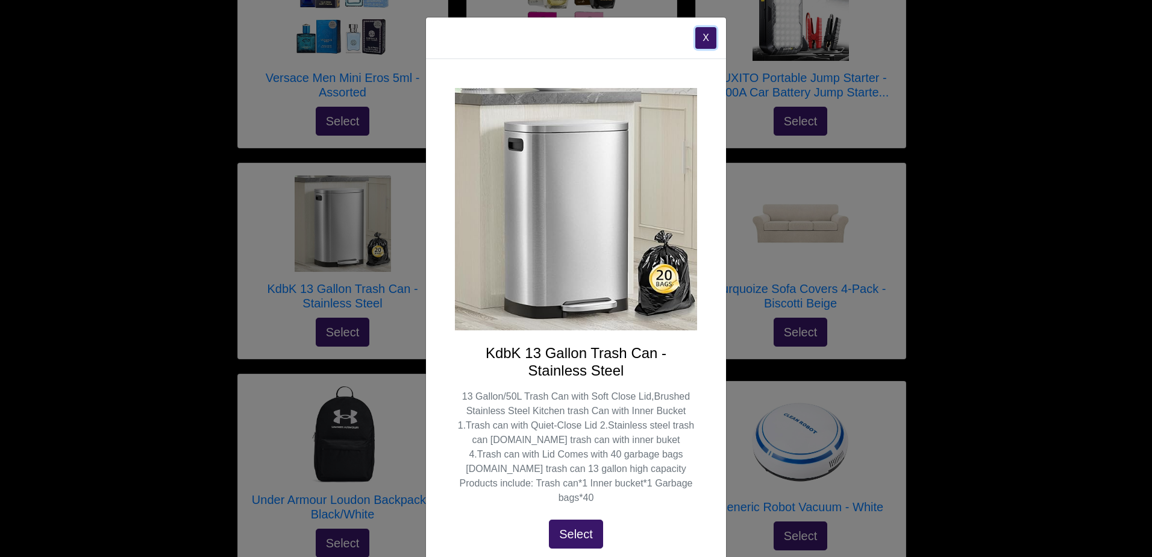
click at [698, 45] on button "X" at bounding box center [705, 38] width 21 height 22
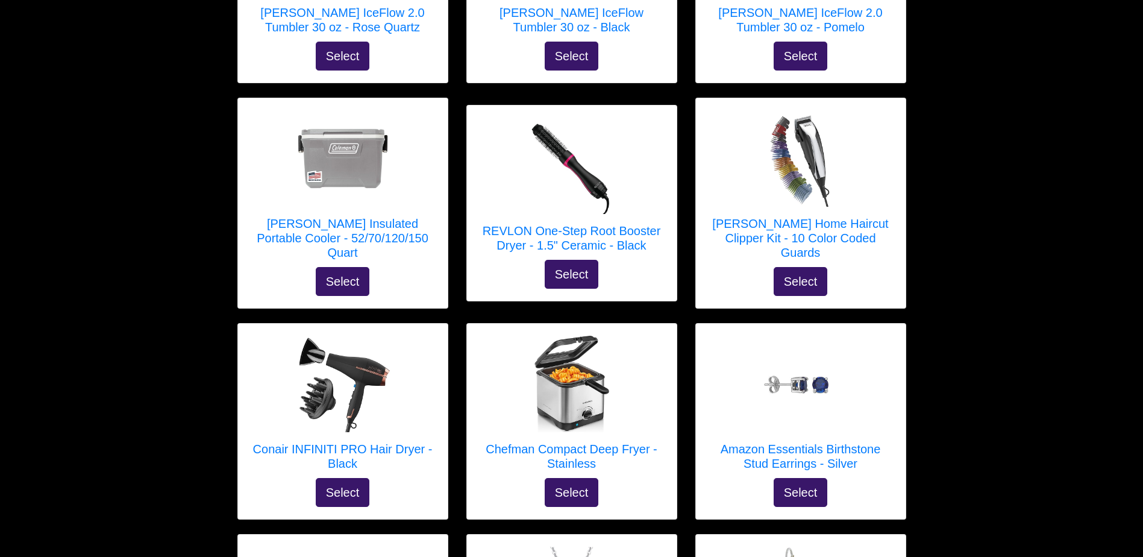
scroll to position [4180, 0]
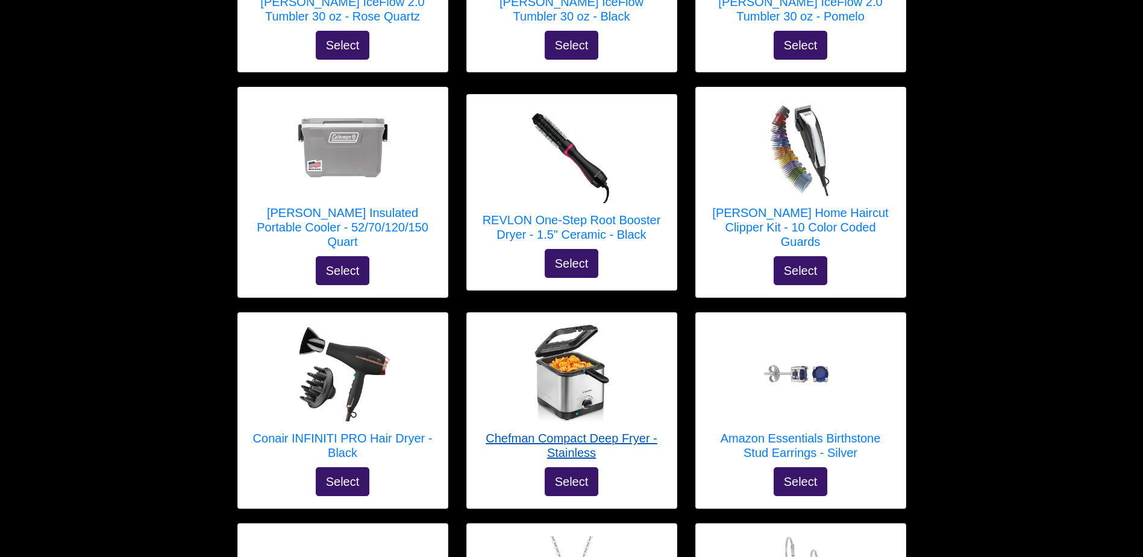
click at [609, 431] on h5 "Chefman Compact Deep Fryer - Stainless" at bounding box center [572, 445] width 186 height 29
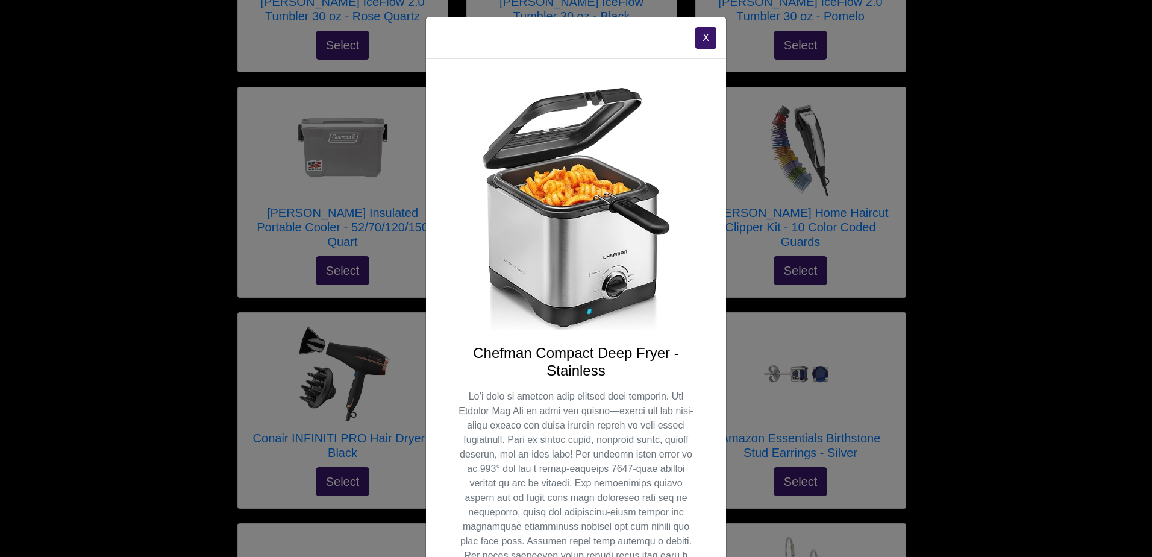
click at [703, 37] on button "X" at bounding box center [705, 38] width 21 height 22
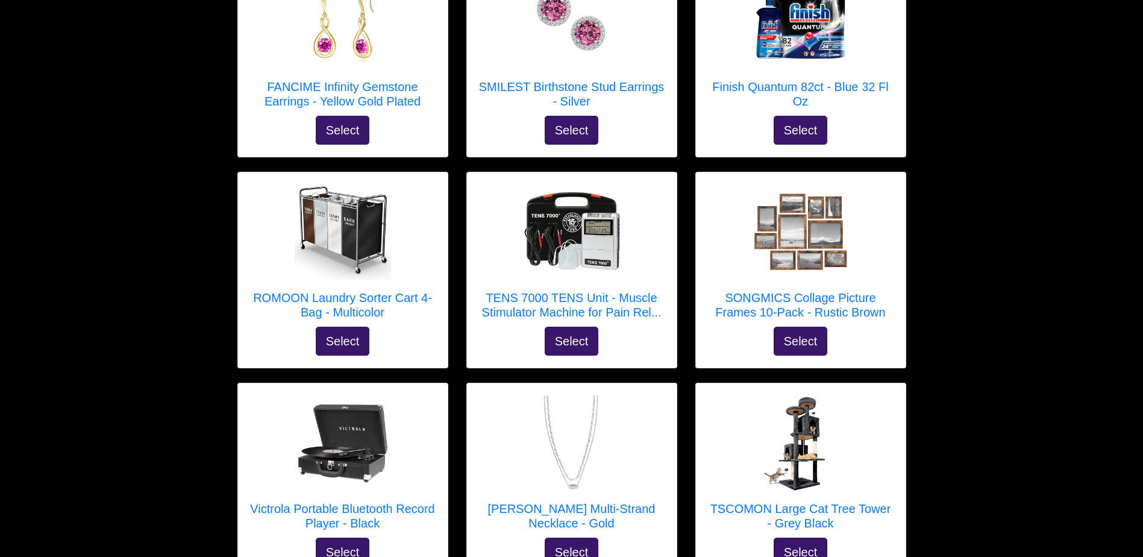
scroll to position [4952, 0]
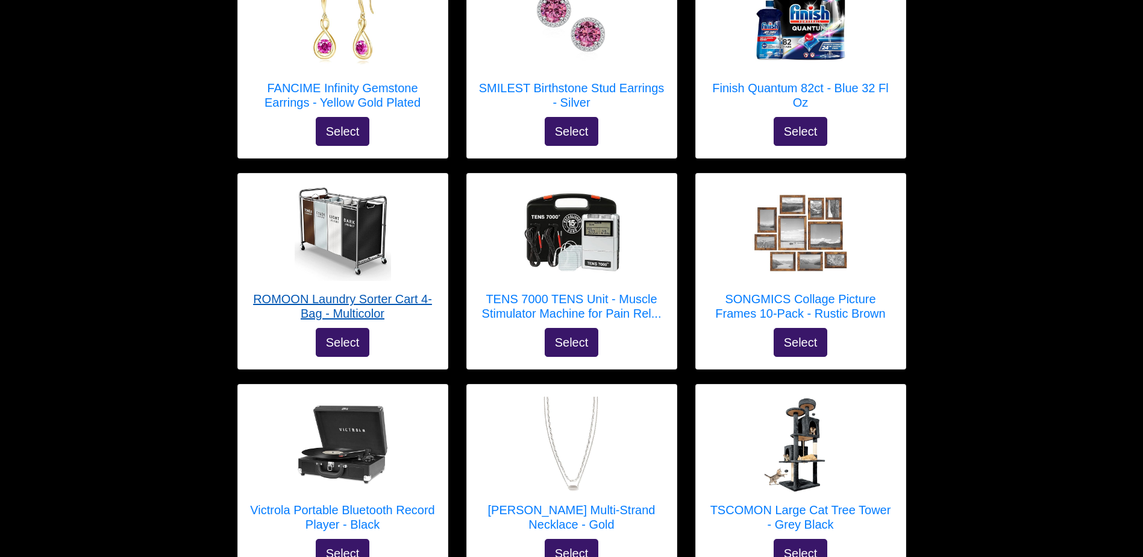
click at [381, 292] on h5 "ROMOON Laundry Sorter Cart 4-Bag - Multicolor" at bounding box center [343, 306] width 186 height 29
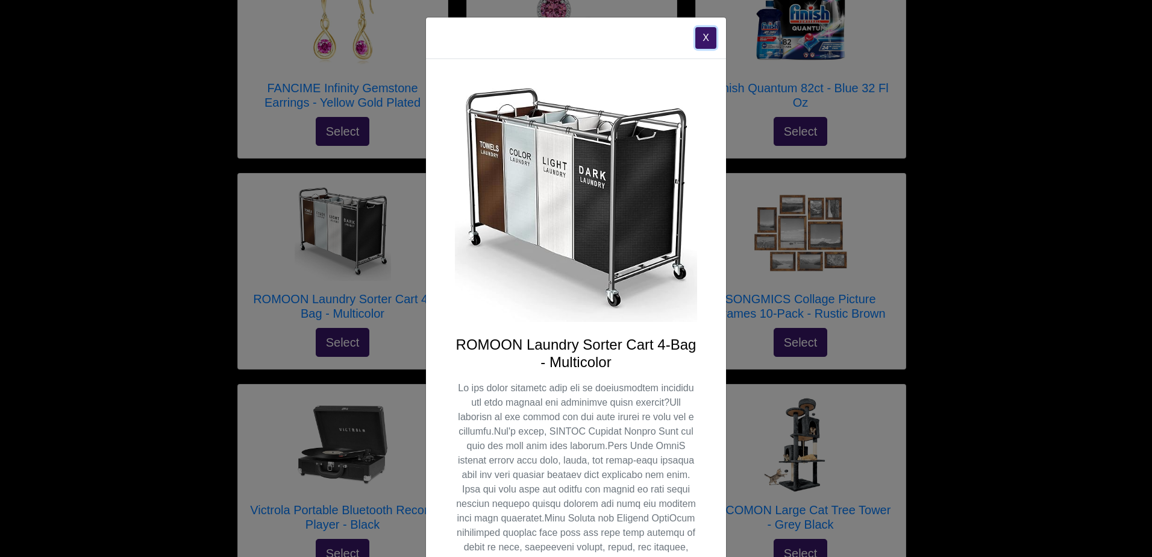
click at [699, 38] on button "X" at bounding box center [705, 38] width 21 height 22
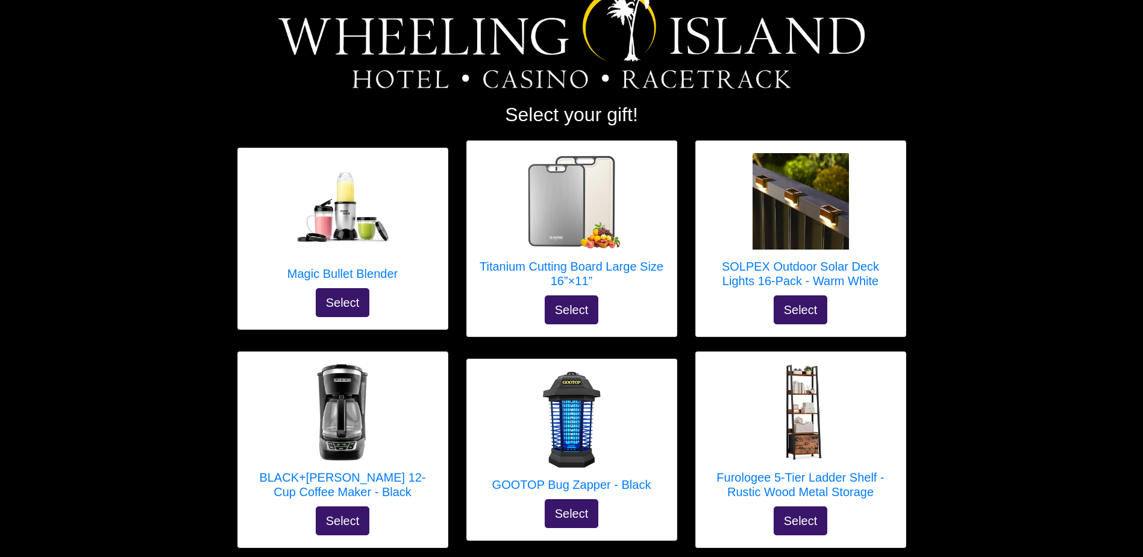
scroll to position [0, 0]
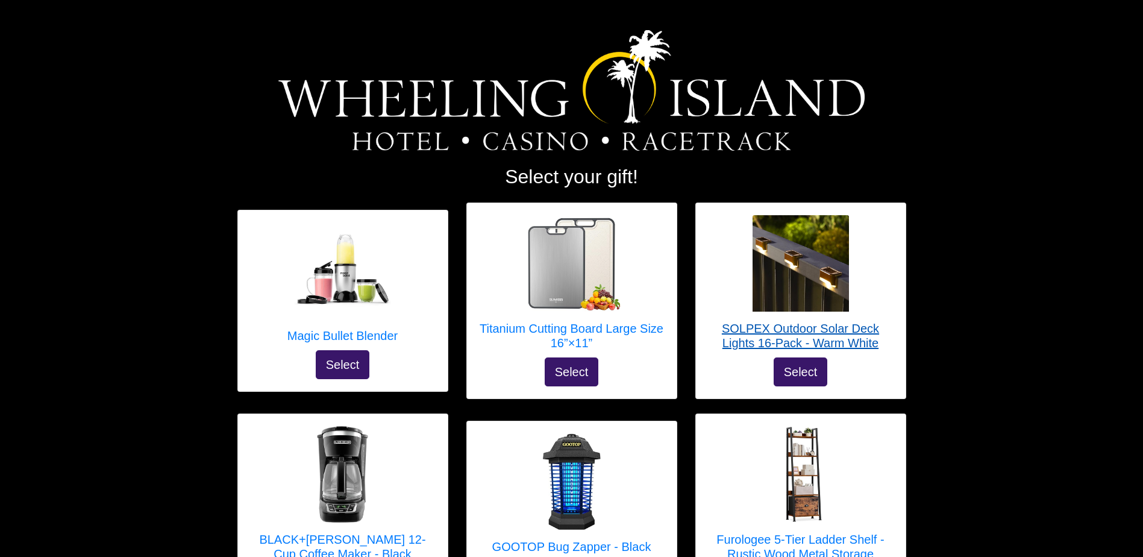
click at [858, 337] on h5 "SOLPEX Outdoor Solar Deck Lights 16-Pack - Warm White" at bounding box center [801, 335] width 186 height 29
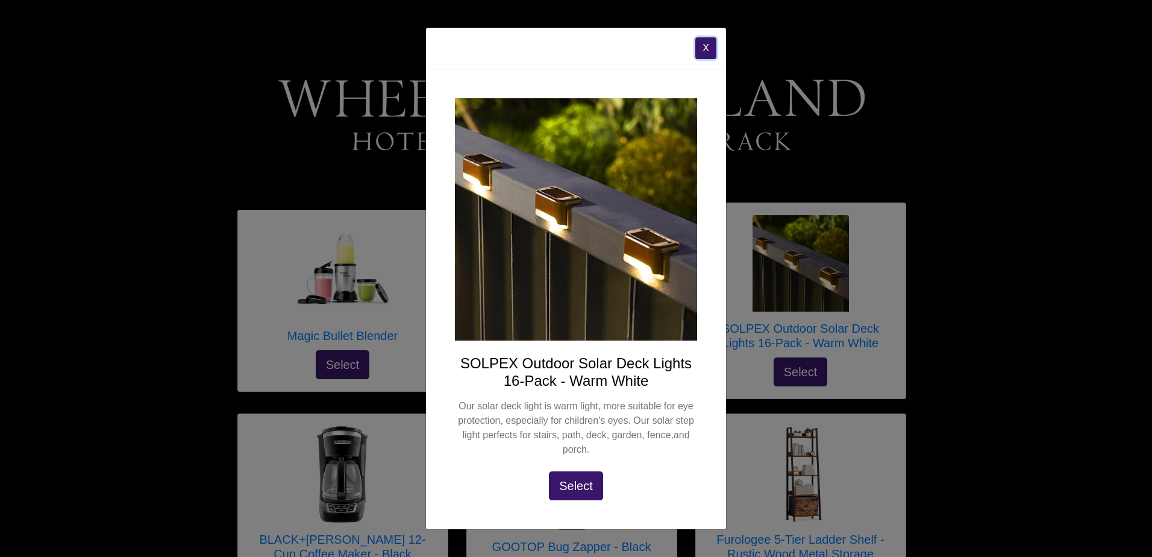
click at [698, 55] on button "X" at bounding box center [705, 48] width 21 height 22
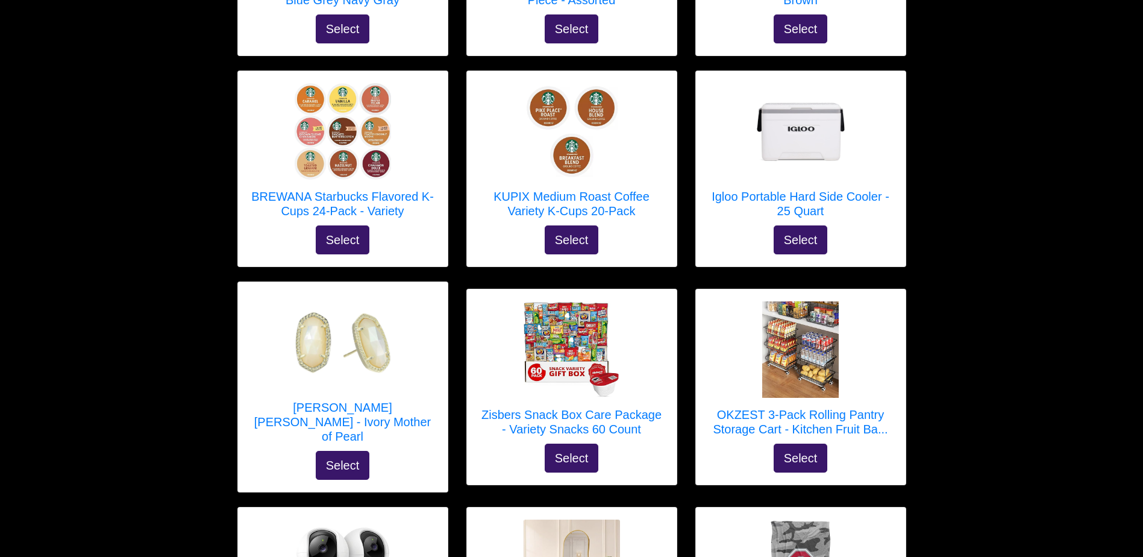
scroll to position [1232, 0]
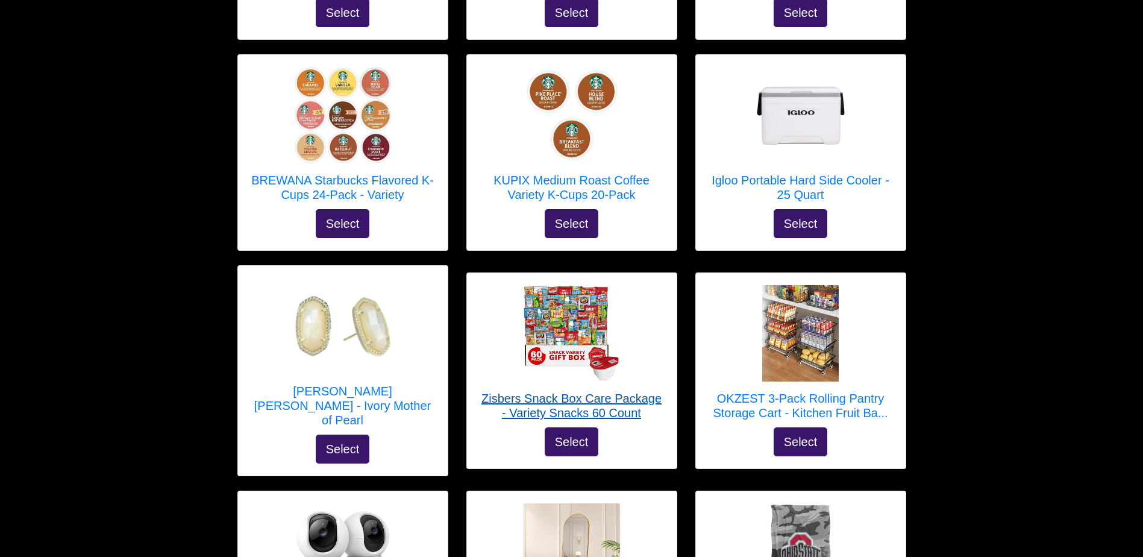
click at [591, 334] on img at bounding box center [572, 333] width 96 height 96
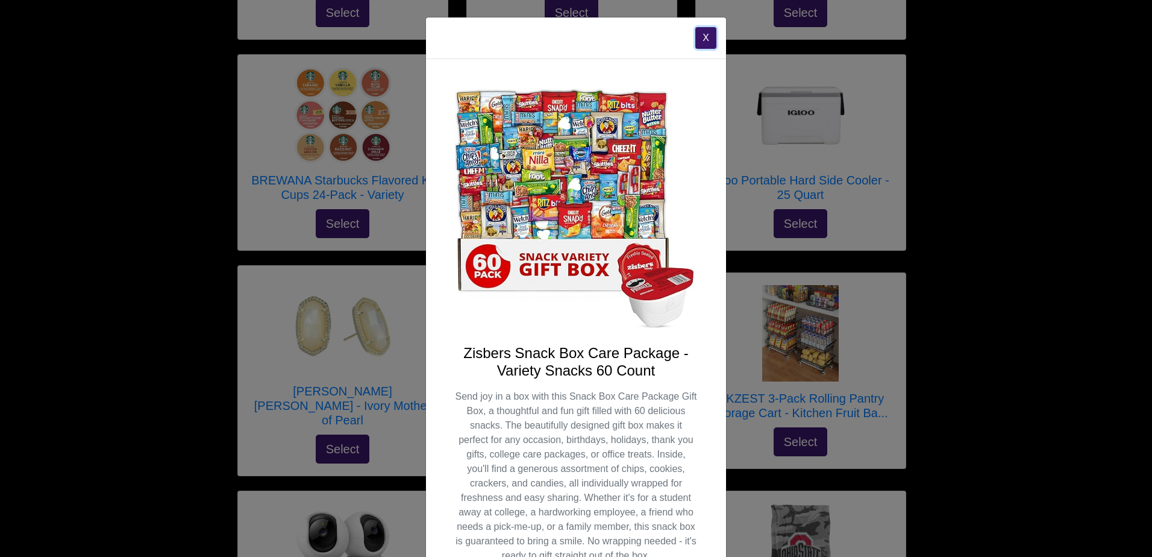
click at [695, 31] on button "X" at bounding box center [705, 38] width 21 height 22
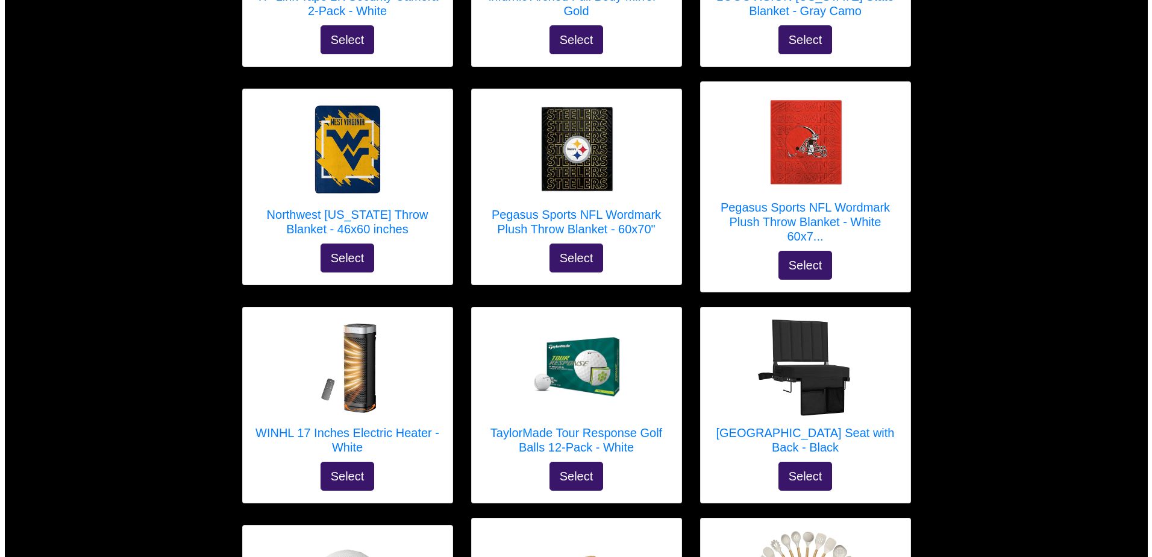
scroll to position [1853, 0]
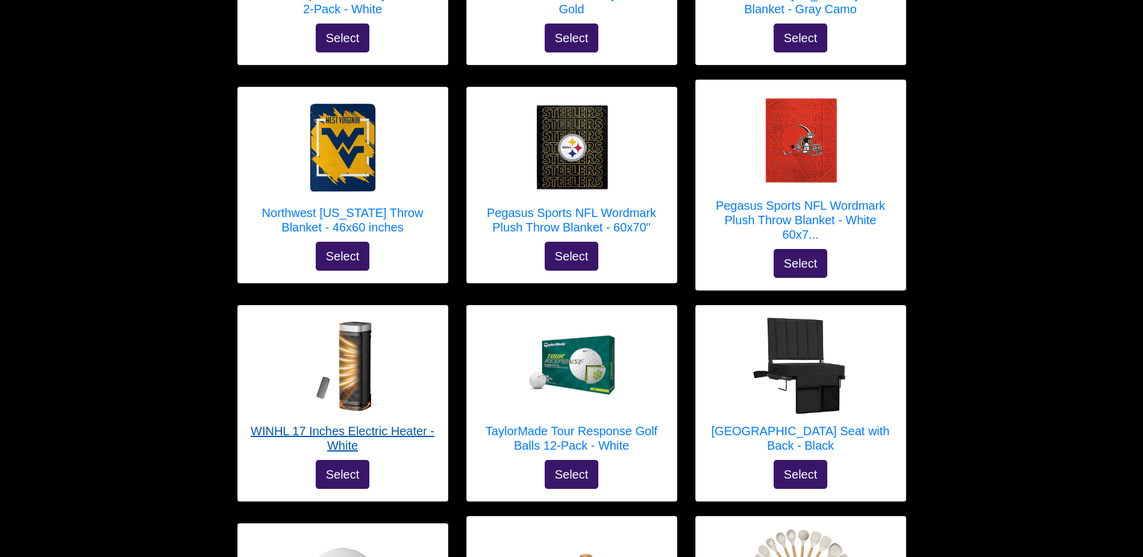
click at [375, 356] on img at bounding box center [343, 366] width 96 height 96
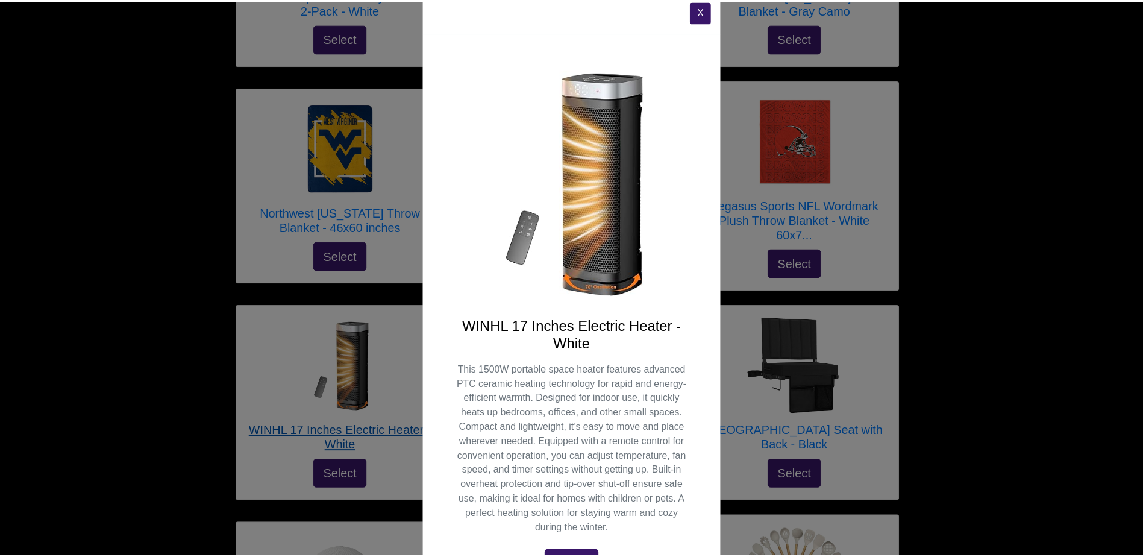
scroll to position [0, 0]
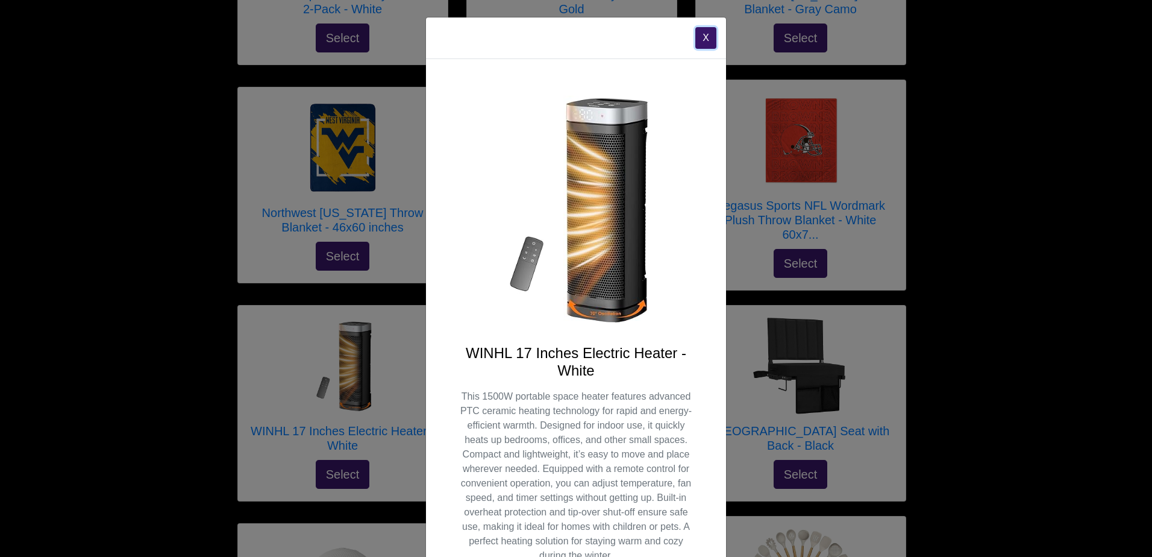
click at [708, 31] on button "X" at bounding box center [705, 38] width 21 height 22
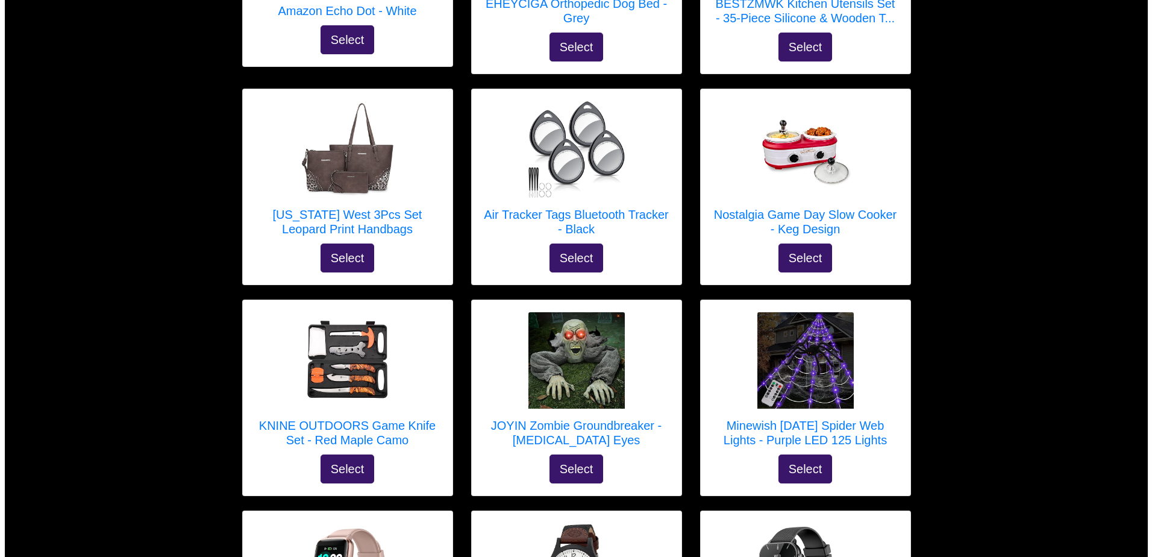
scroll to position [2495, 0]
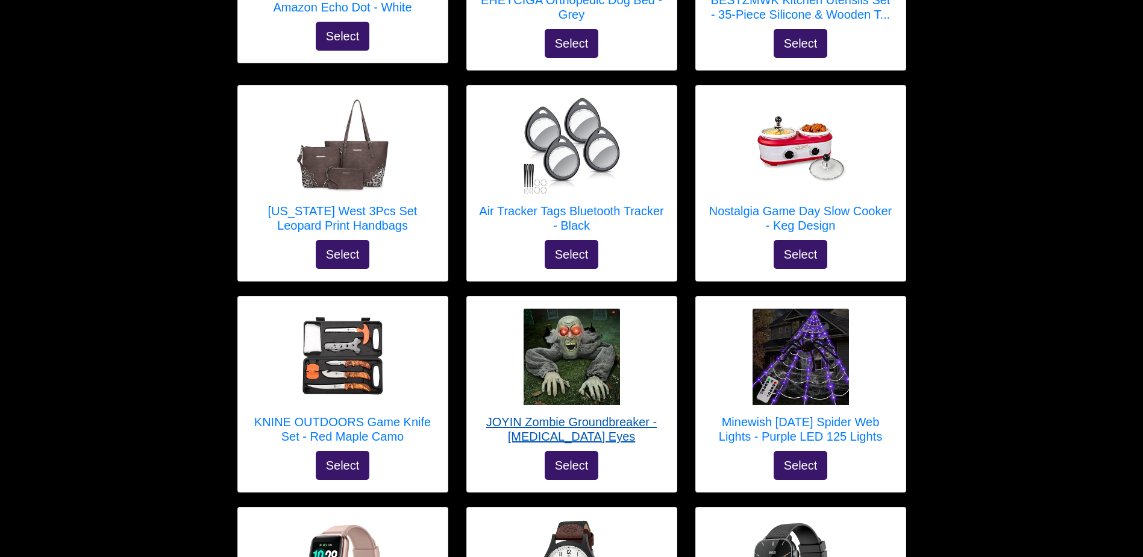
click at [619, 339] on img at bounding box center [572, 356] width 96 height 96
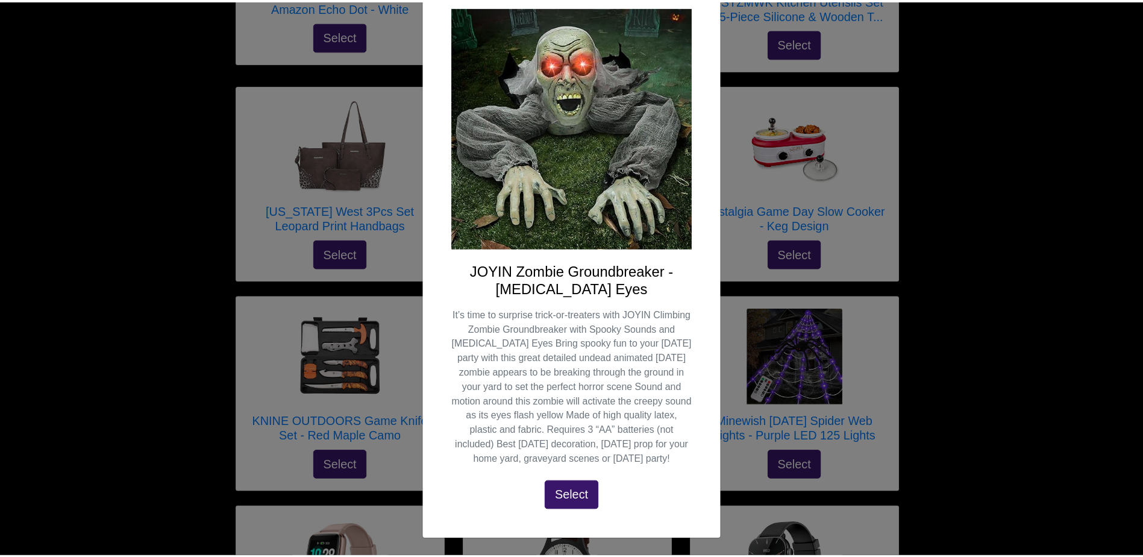
scroll to position [0, 0]
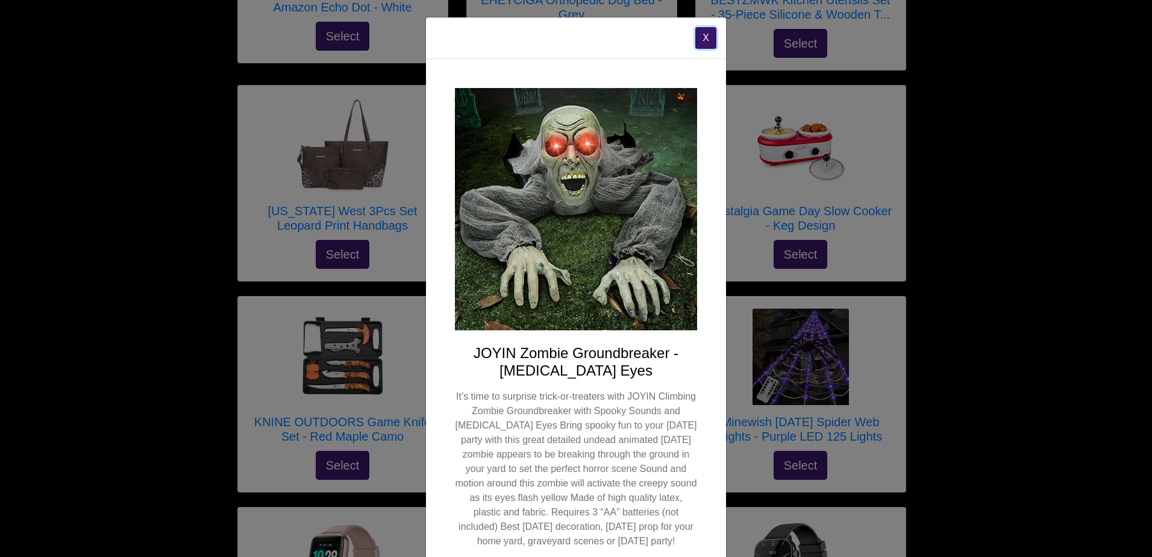
click at [695, 34] on button "X" at bounding box center [705, 38] width 21 height 22
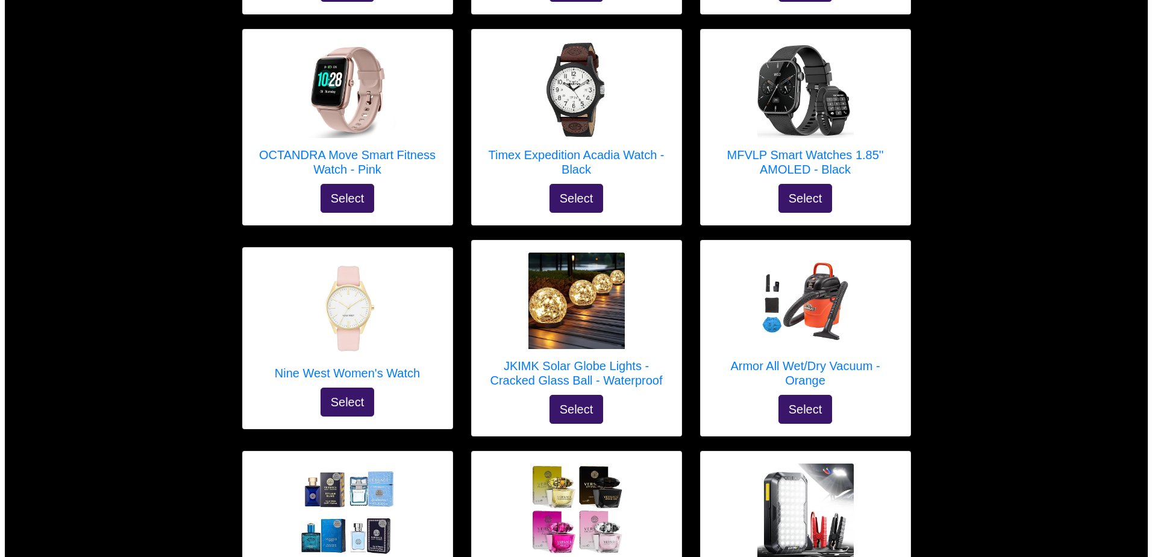
scroll to position [2978, 0]
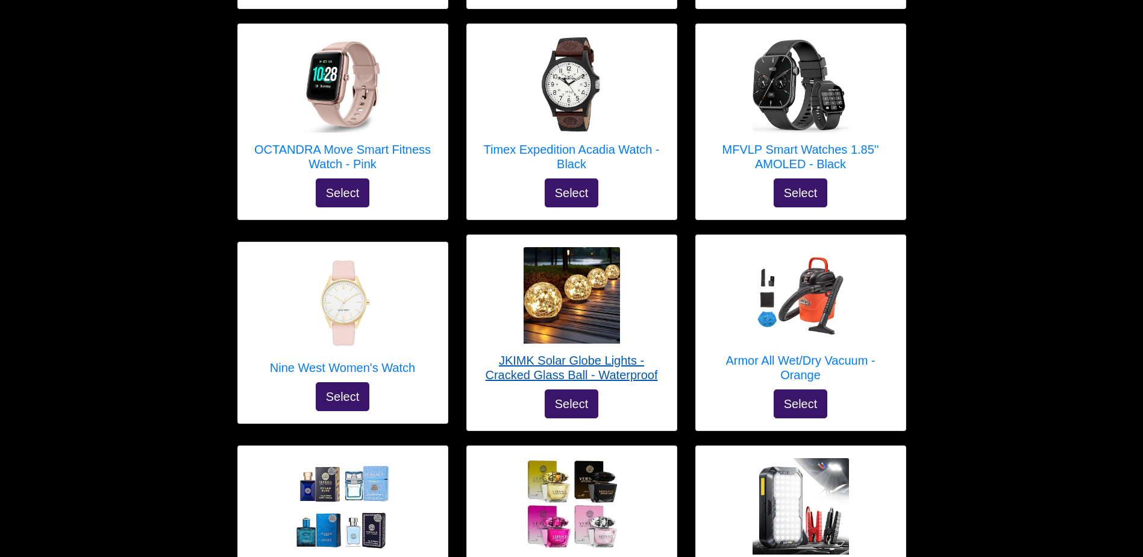
click at [596, 353] on h5 "JKIMK Solar Globe Lights - Cracked Glass Ball - Waterproof" at bounding box center [572, 367] width 186 height 29
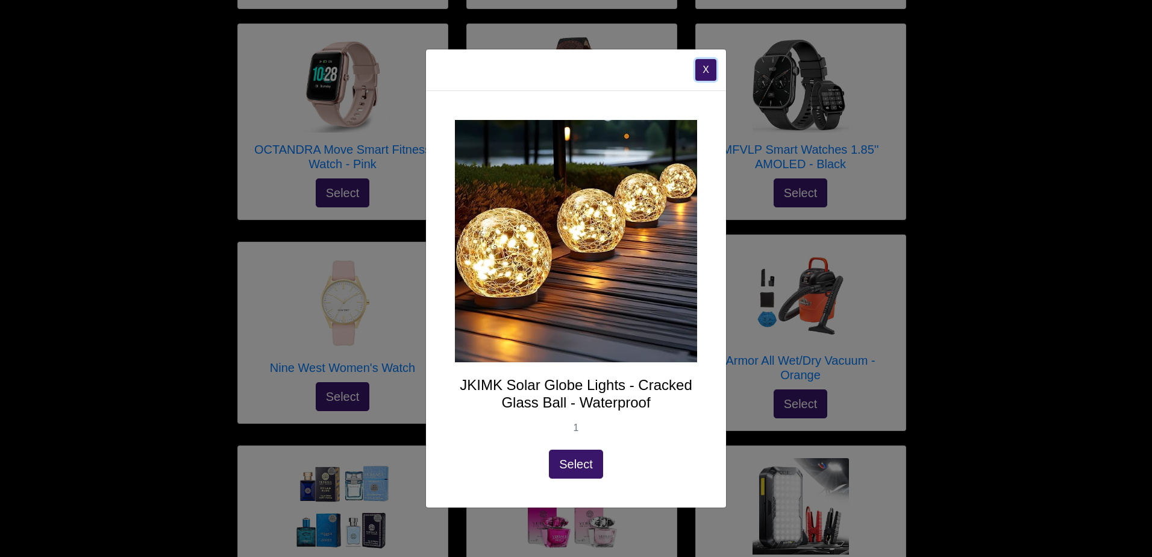
click at [702, 79] on button "X" at bounding box center [705, 70] width 21 height 22
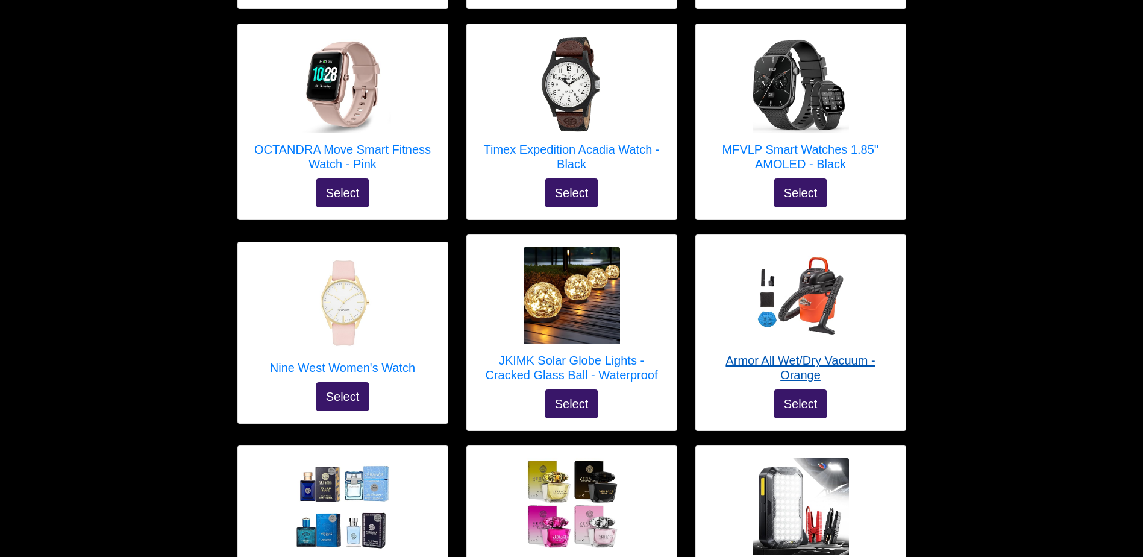
click at [871, 295] on div at bounding box center [801, 295] width 186 height 96
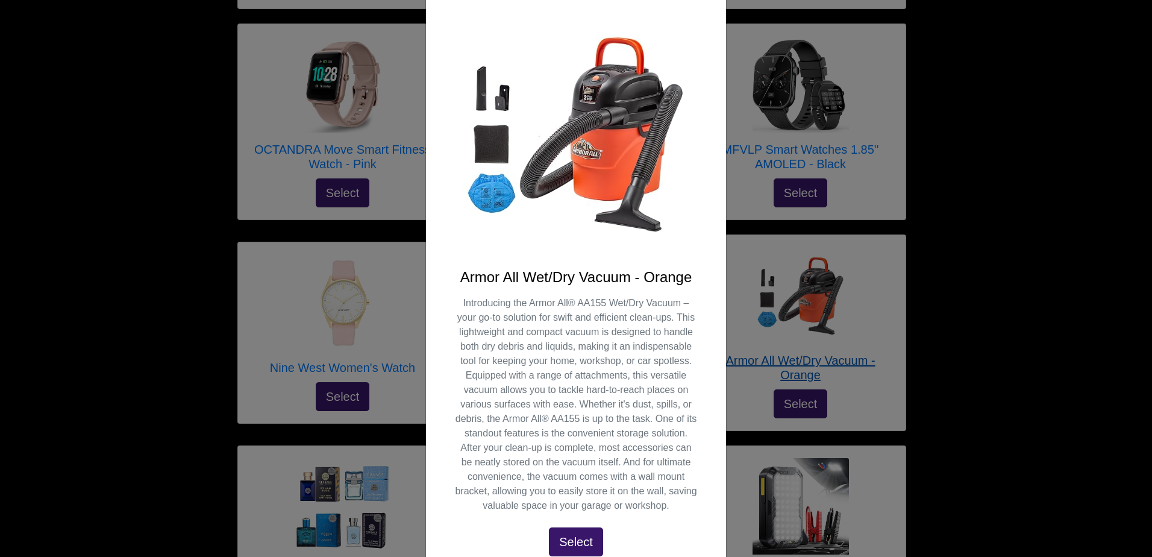
scroll to position [79, 0]
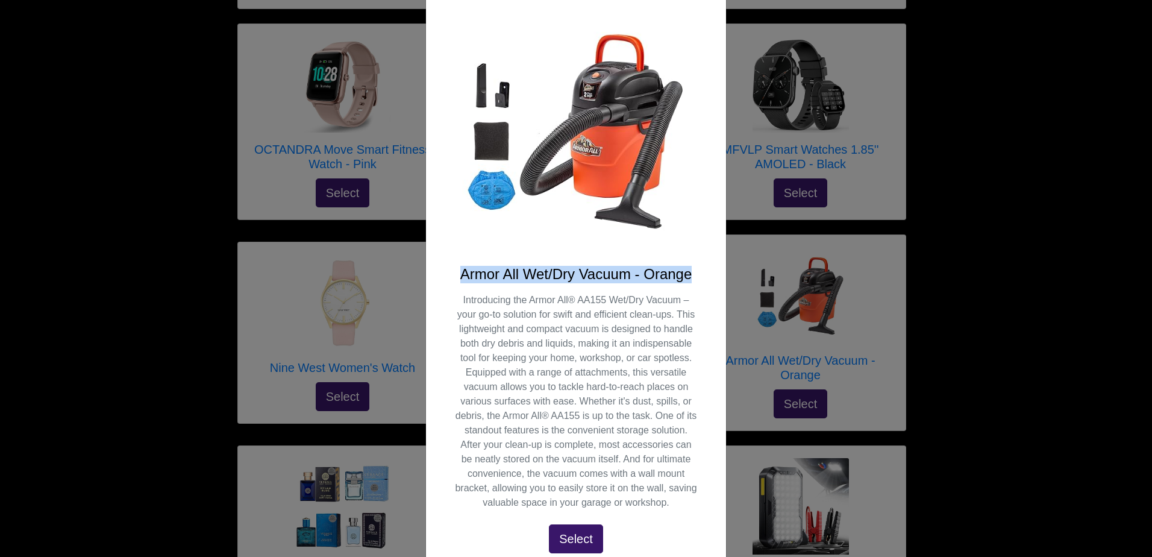
drag, startPoint x: 456, startPoint y: 274, endPoint x: 722, endPoint y: 282, distance: 266.4
click at [722, 282] on div "X Armor All Wet/Dry Vacuum - Orange Select" at bounding box center [576, 278] width 1152 height 557
copy h4 "Armor All Wet/Dry Vacuum - Orange"
click at [568, 533] on button "Select" at bounding box center [576, 538] width 54 height 29
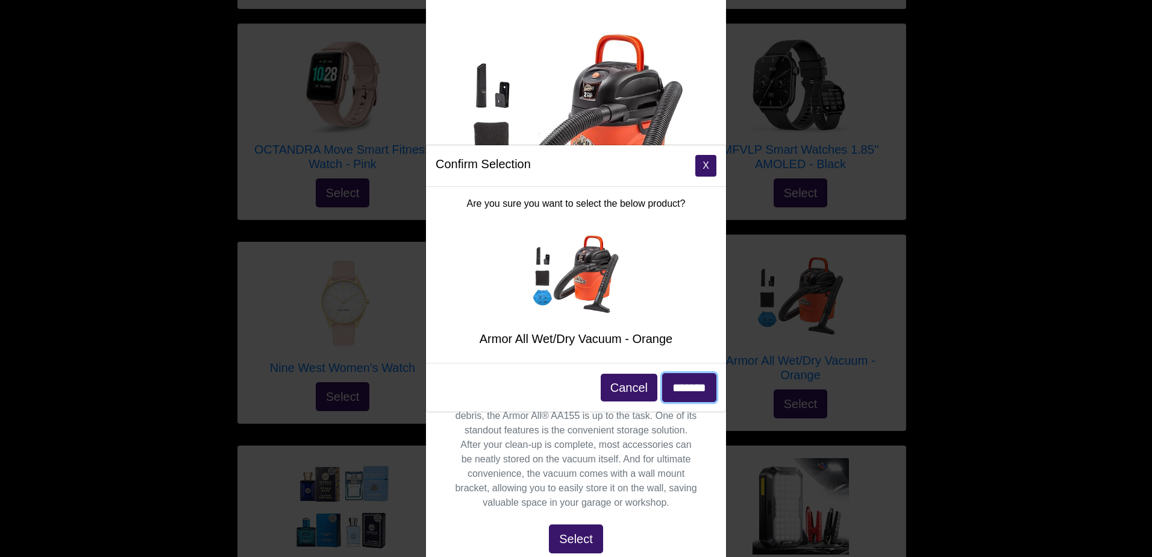
click at [687, 393] on input "*******" at bounding box center [689, 387] width 54 height 29
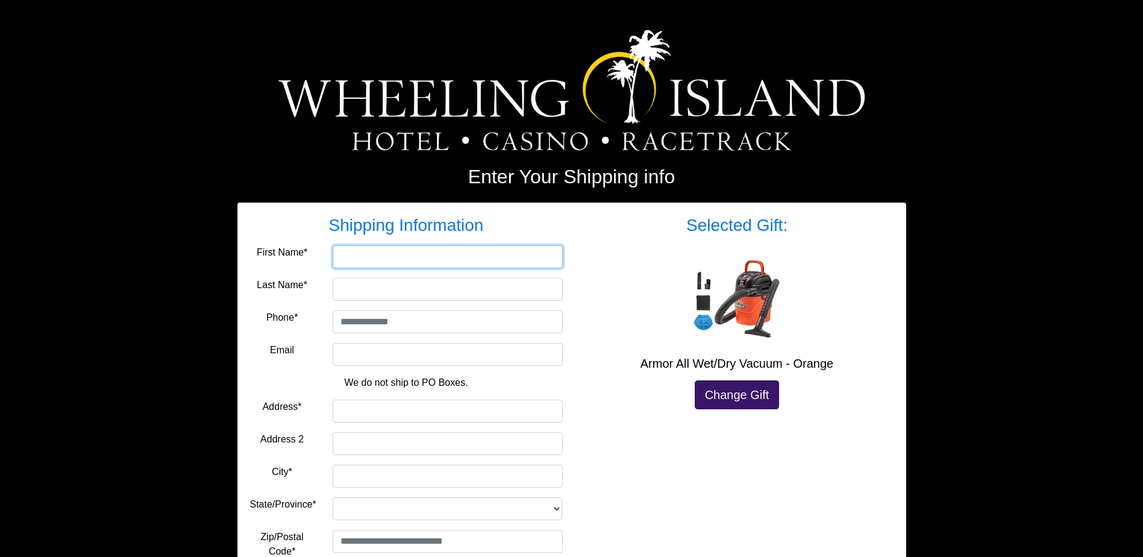
click at [365, 265] on input "First Name*" at bounding box center [448, 256] width 230 height 23
type input "***"
type input "******"
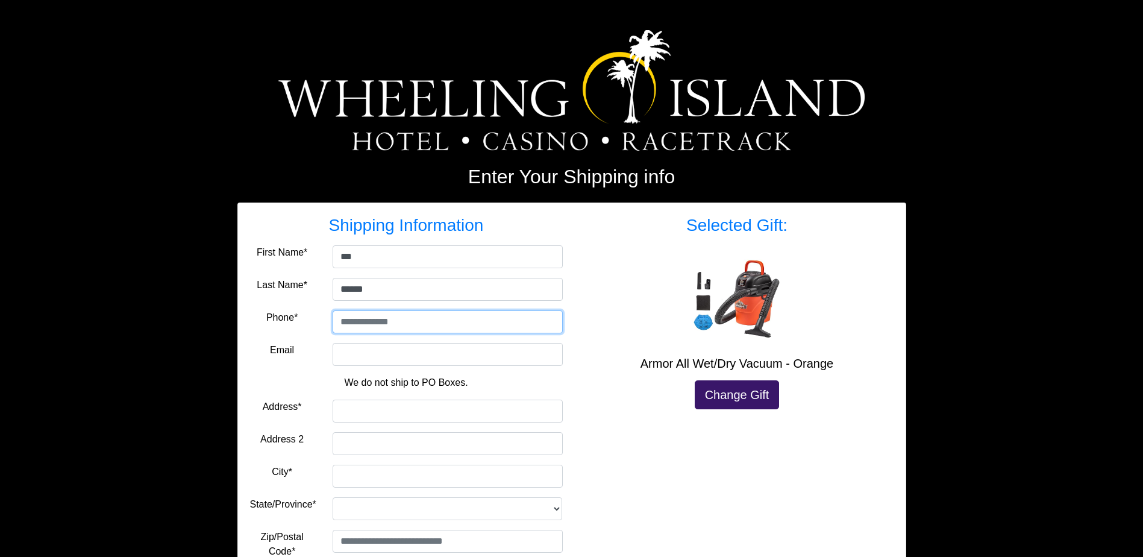
type input "**********"
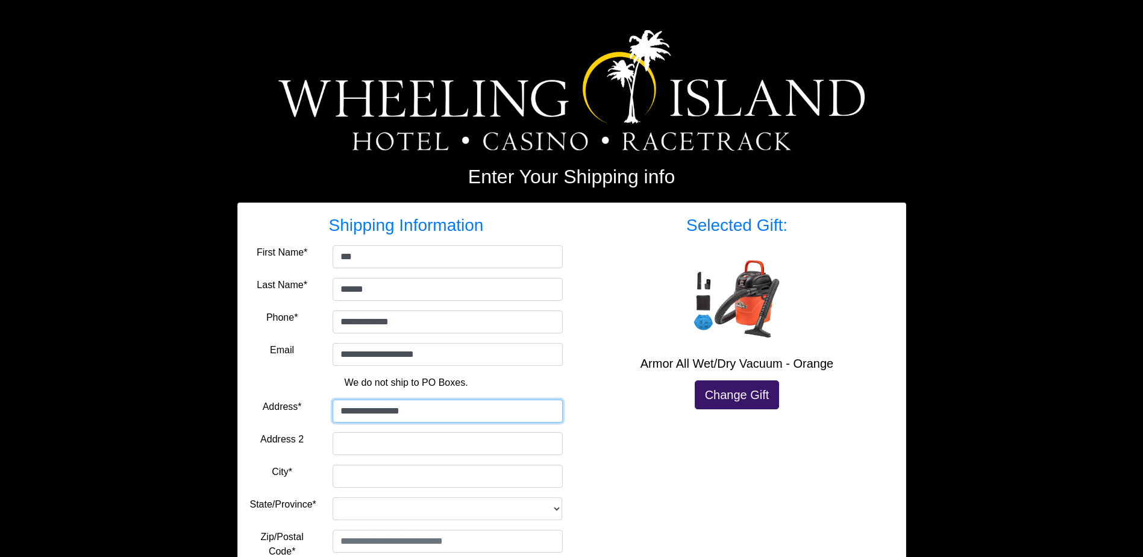
type input "**********"
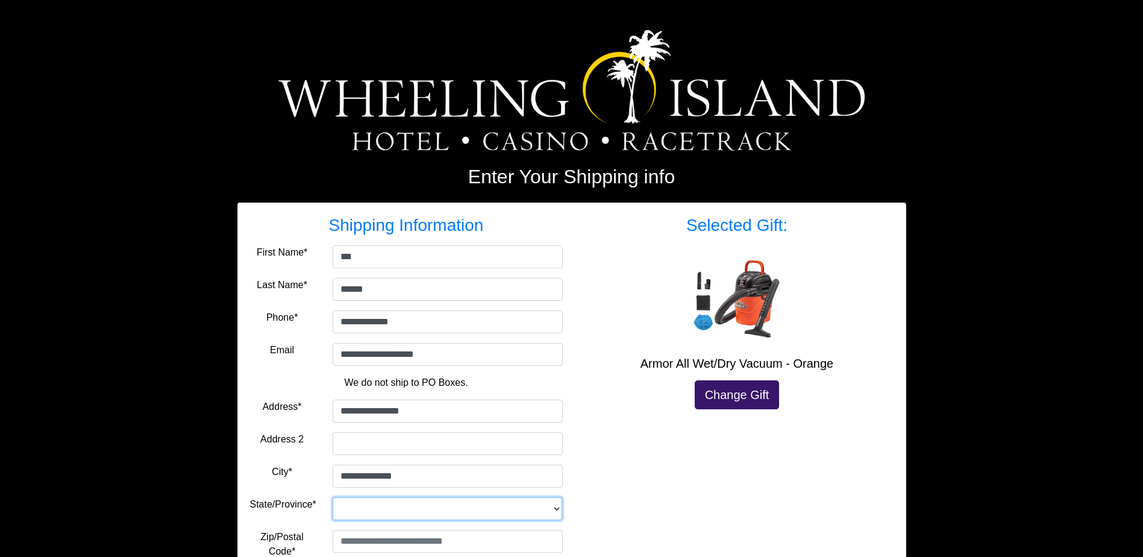
select select "**"
type input "*****"
click at [672, 365] on h5 "Armor All Wet/Dry Vacuum - Orange" at bounding box center [737, 363] width 313 height 14
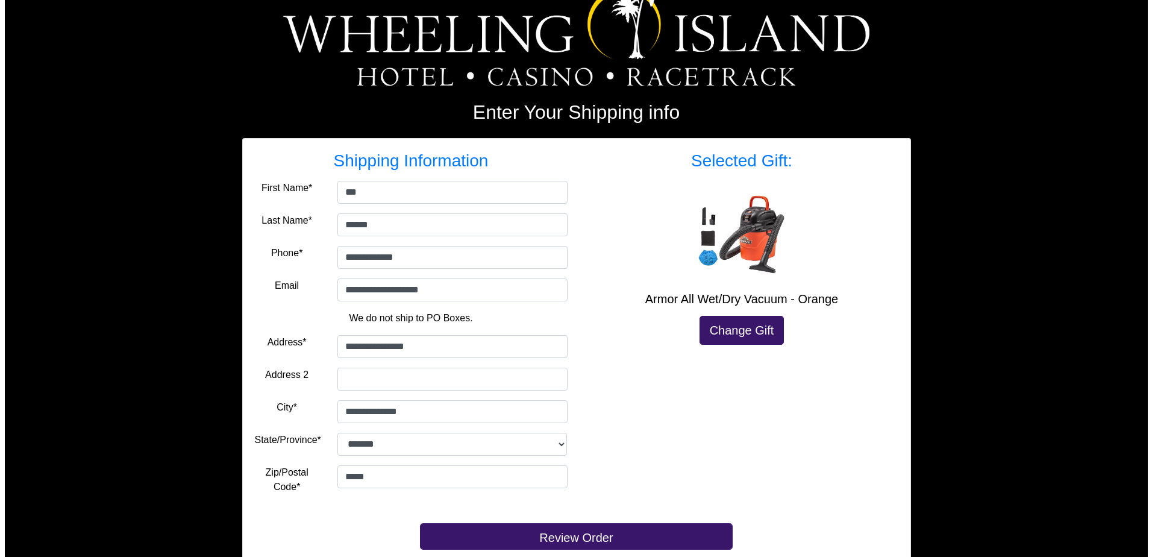
scroll to position [153, 0]
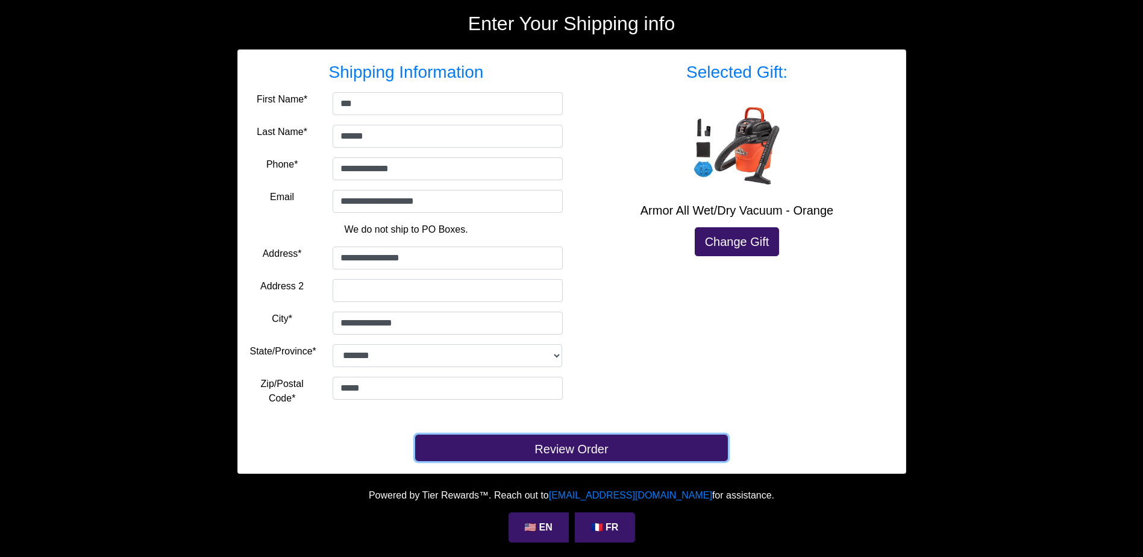
click at [618, 451] on button "Review Order" at bounding box center [571, 447] width 313 height 27
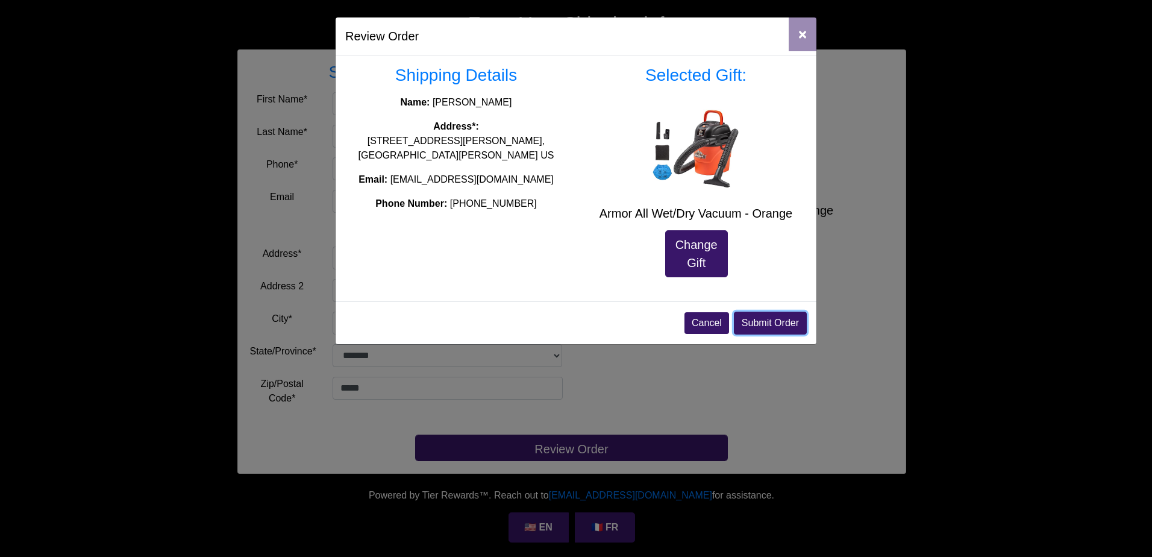
click at [760, 319] on button "Submit Order" at bounding box center [770, 323] width 73 height 23
